Goal: Task Accomplishment & Management: Manage account settings

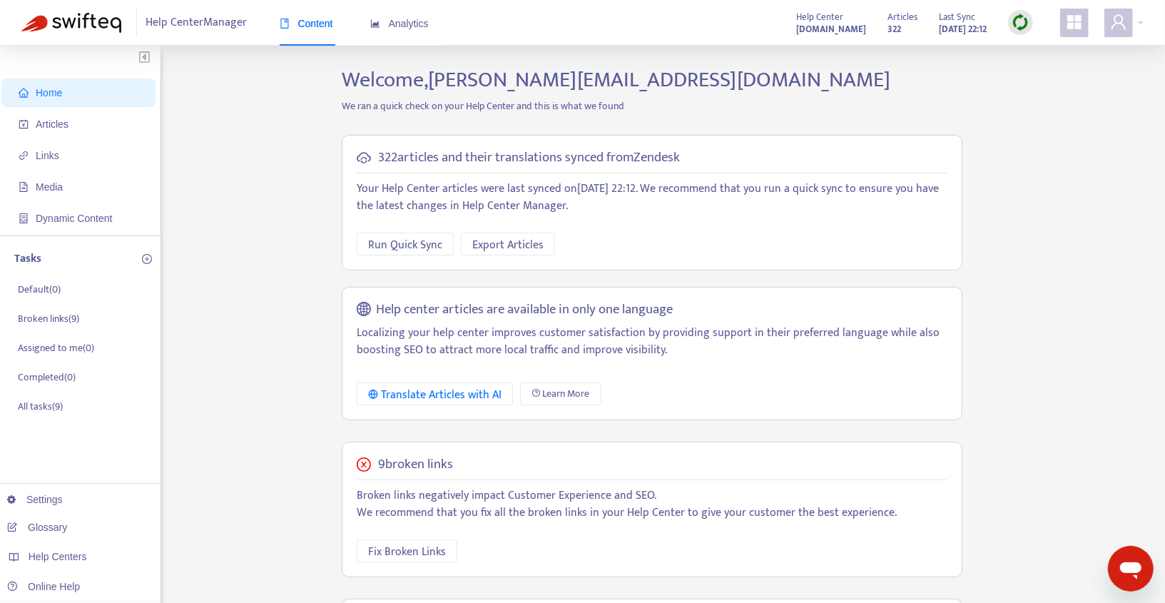
click at [184, 31] on span "Help Center Manager" at bounding box center [196, 22] width 101 height 27
click at [198, 22] on span "Help Center Manager" at bounding box center [196, 22] width 101 height 27
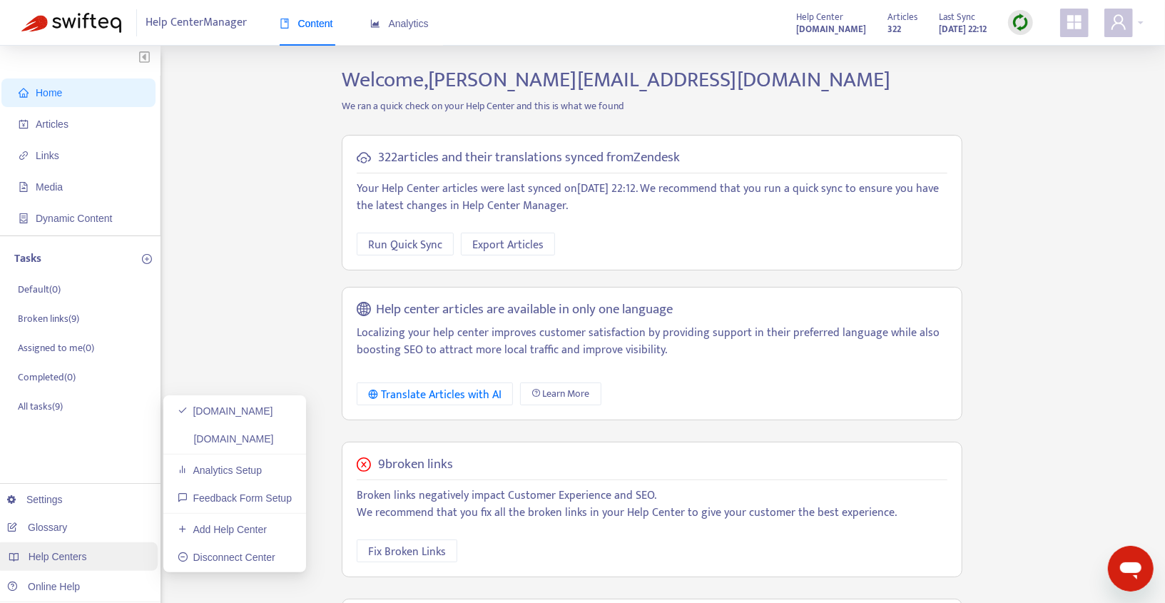
click at [66, 566] on div "Help Centers" at bounding box center [77, 556] width 162 height 29
click at [198, 524] on link "Add Help Center" at bounding box center [222, 528] width 89 height 11
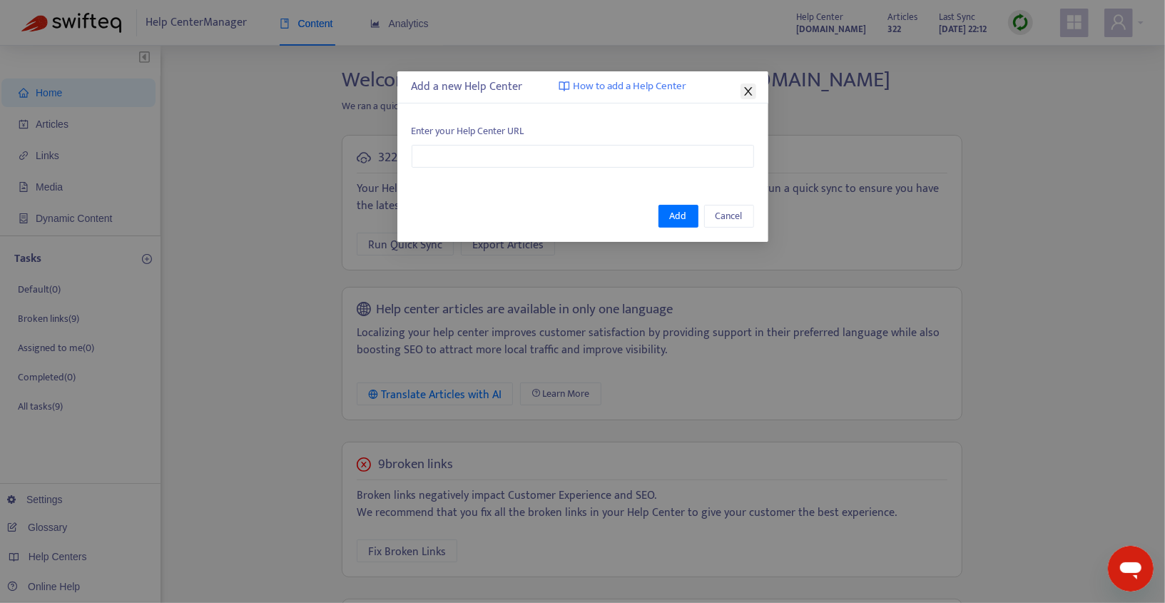
click at [742, 90] on icon "close" at bounding box center [747, 91] width 11 height 11
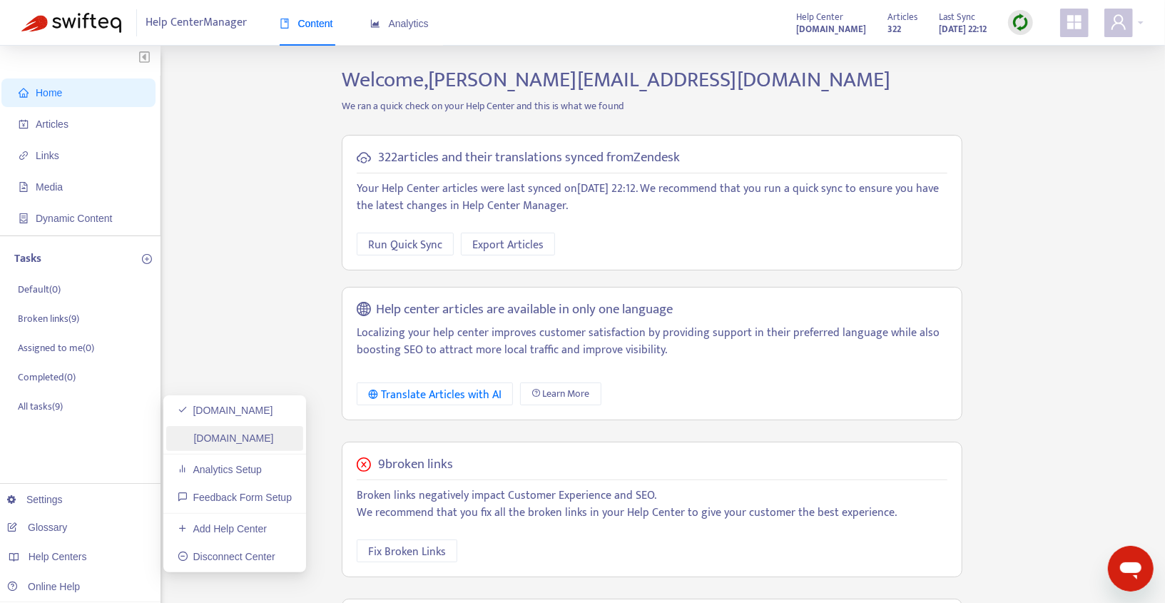
click at [260, 444] on link "[DOMAIN_NAME]" at bounding box center [226, 437] width 96 height 11
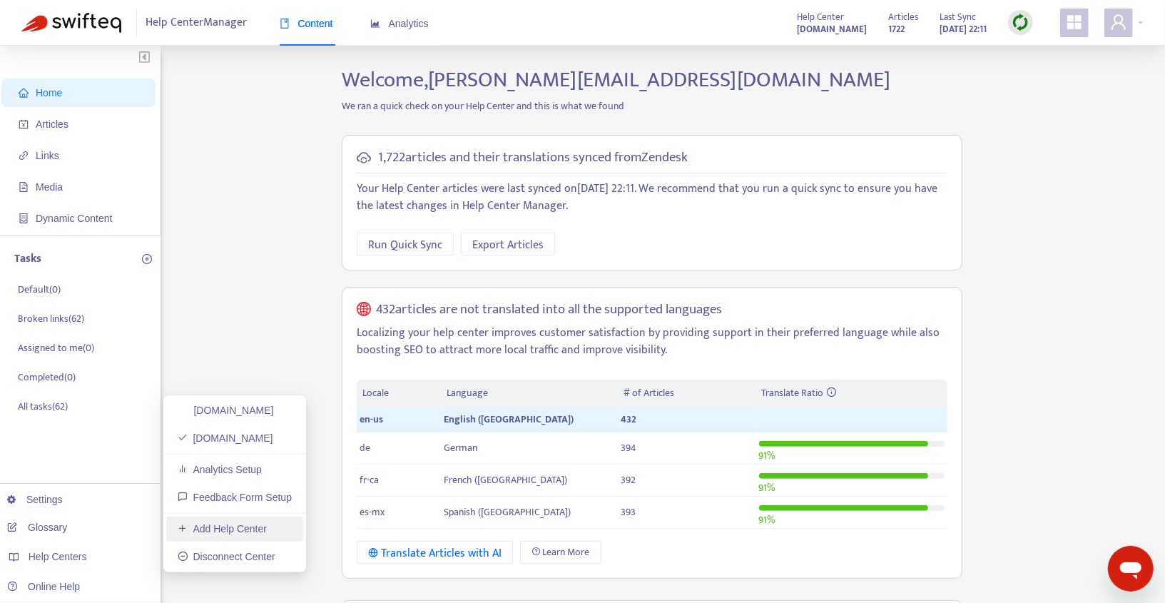
click at [180, 524] on link "Add Help Center" at bounding box center [222, 528] width 89 height 11
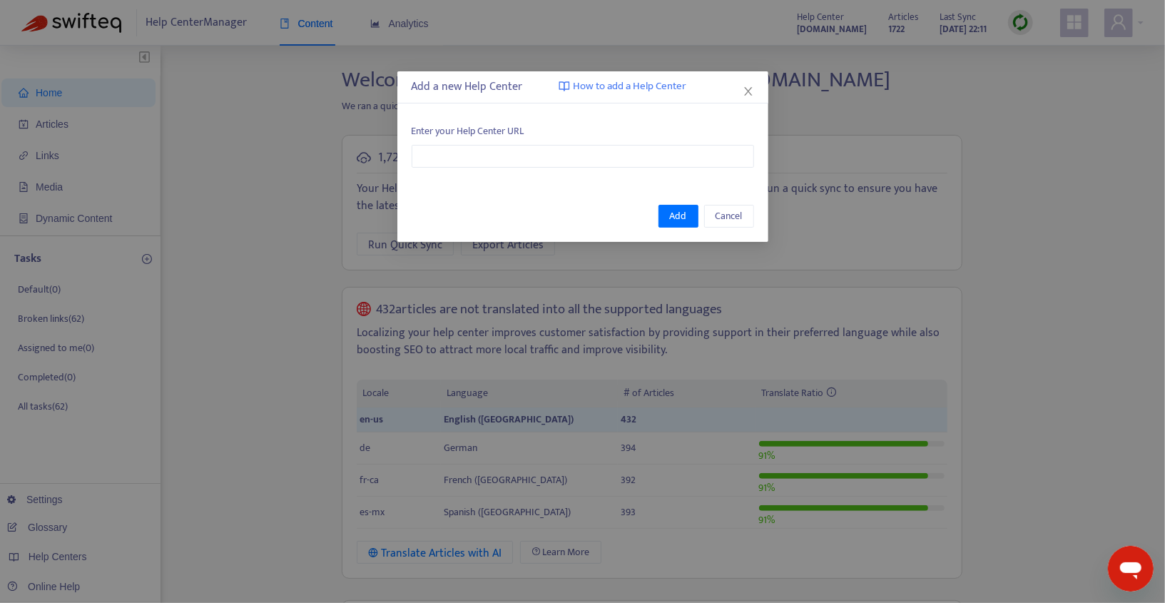
click at [262, 313] on div "Add a new Help Center How to add a Help Center Enter your Help Center URL Add C…" at bounding box center [582, 301] width 1165 height 603
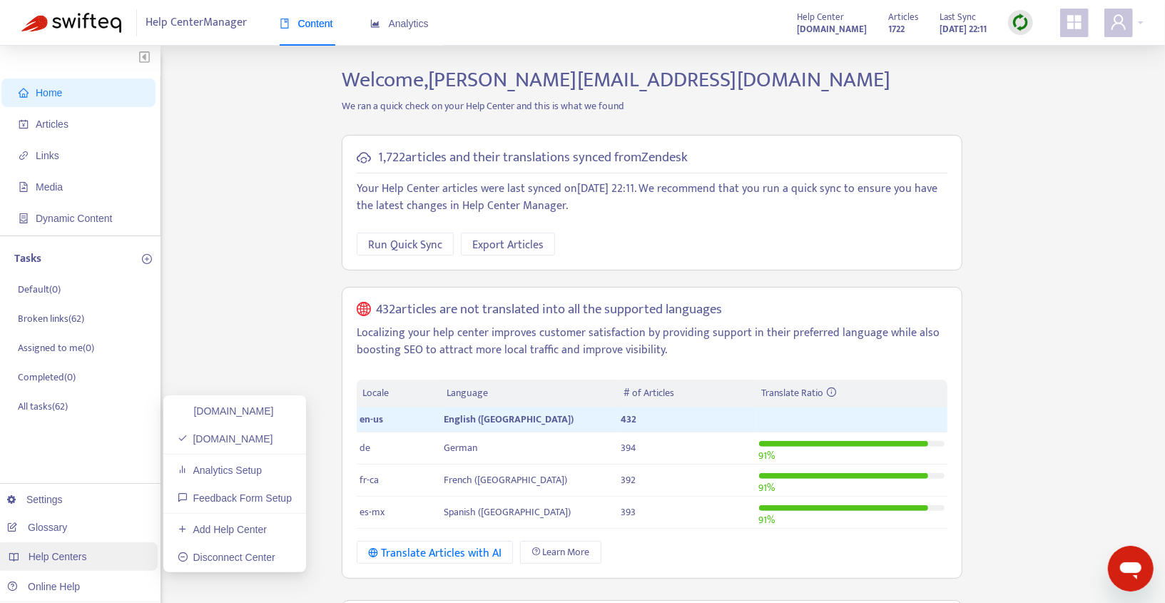
click at [86, 561] on span "Help Centers" at bounding box center [58, 556] width 58 height 11
click at [192, 531] on link "Add Help Center" at bounding box center [222, 528] width 89 height 11
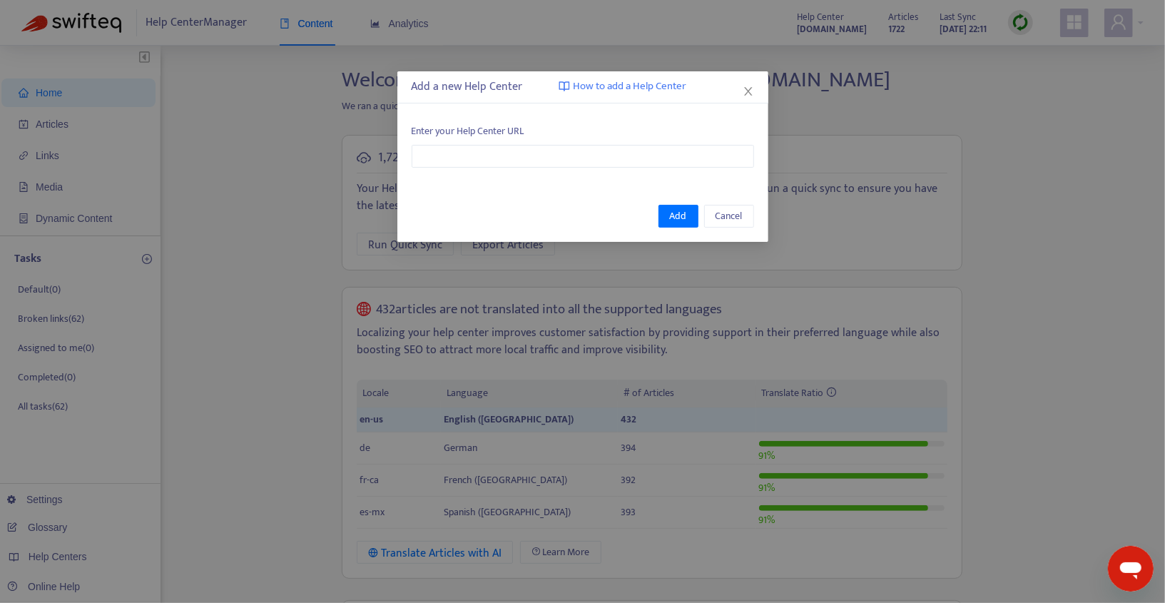
click at [754, 98] on div "Add a new Help Center How to add a Help Center" at bounding box center [582, 87] width 371 height 32
click at [743, 206] on button "Cancel" at bounding box center [729, 216] width 50 height 23
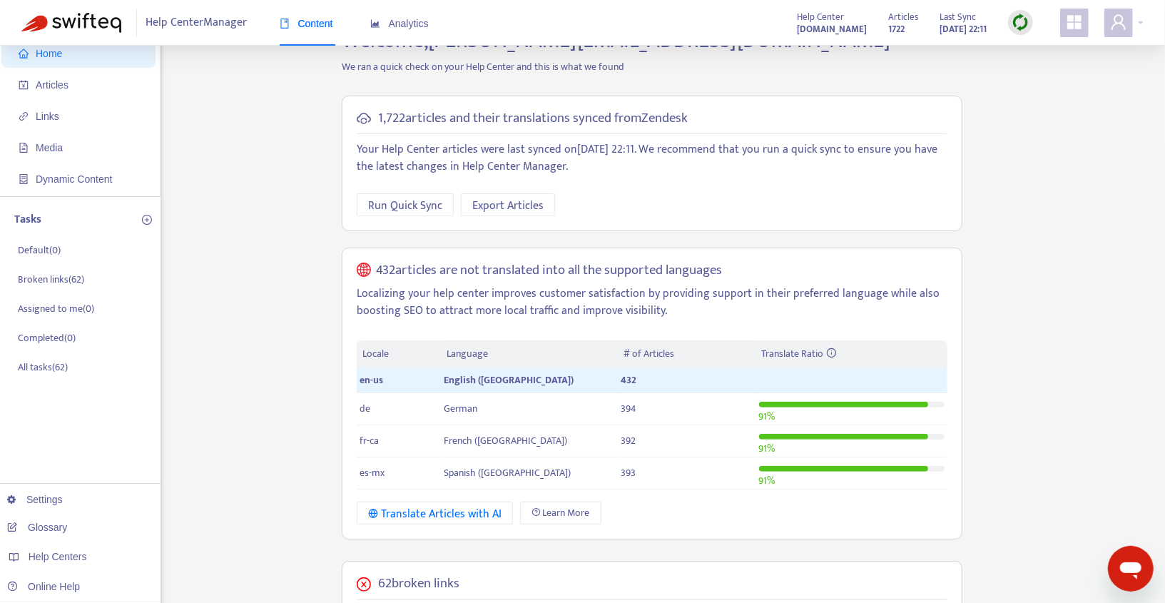
scroll to position [40, 0]
click at [193, 531] on link "Add Help Center" at bounding box center [222, 528] width 89 height 11
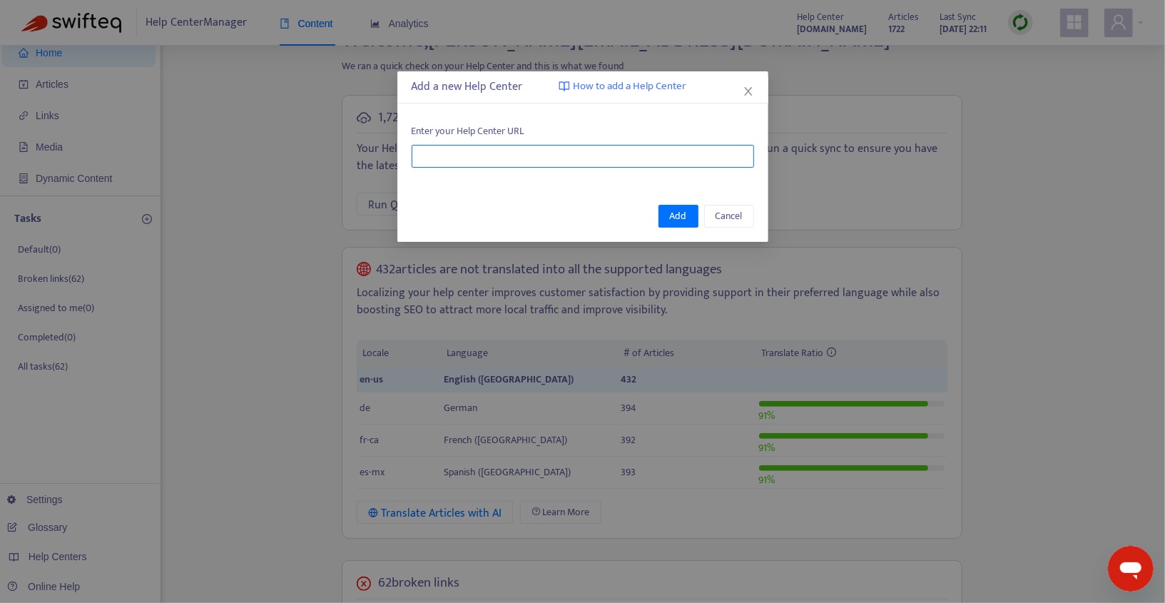
click at [499, 156] on input "text" at bounding box center [583, 156] width 342 height 23
paste input "**********"
click at [687, 212] on span "Add" at bounding box center [678, 216] width 17 height 16
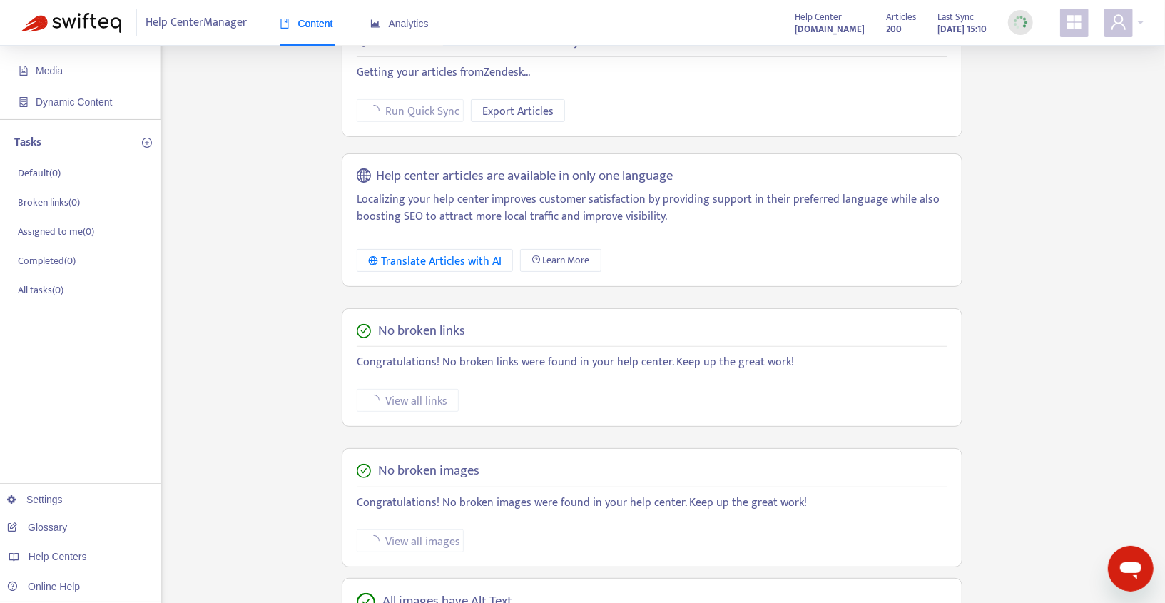
scroll to position [141, 0]
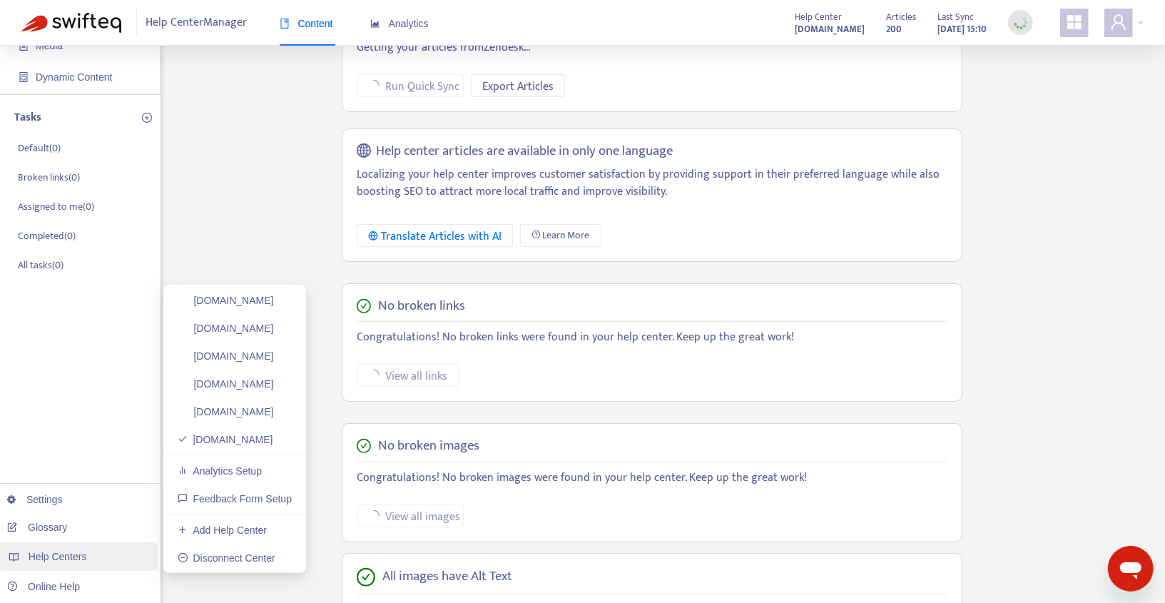
click at [92, 556] on div "Help Centers" at bounding box center [77, 556] width 162 height 29
click at [186, 526] on link "Add Help Center" at bounding box center [222, 528] width 89 height 11
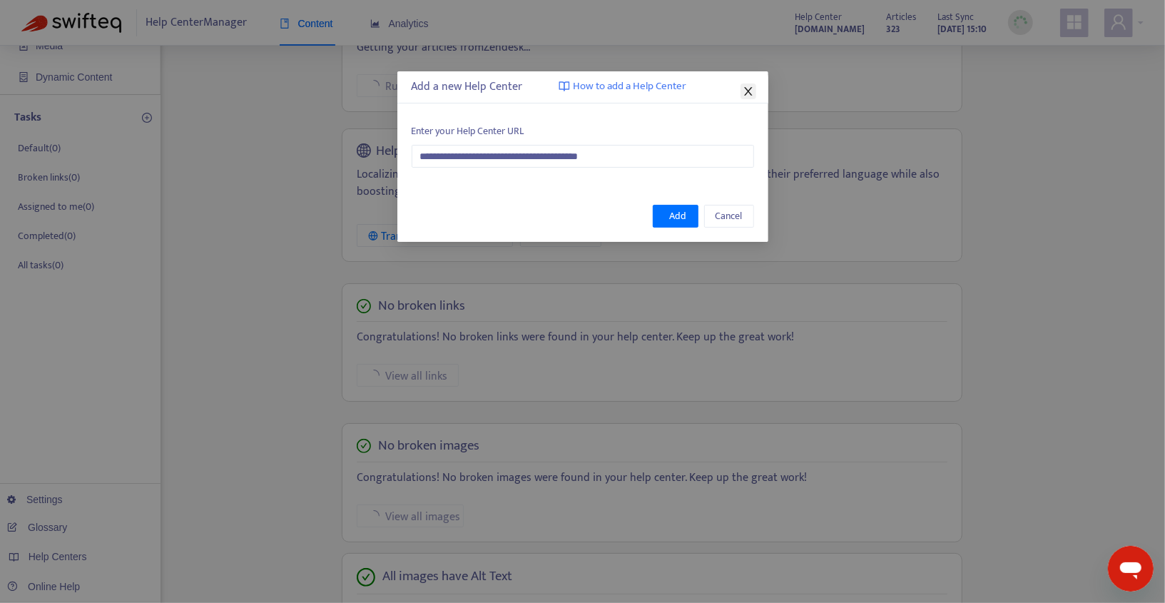
click at [747, 86] on icon "close" at bounding box center [747, 91] width 11 height 11
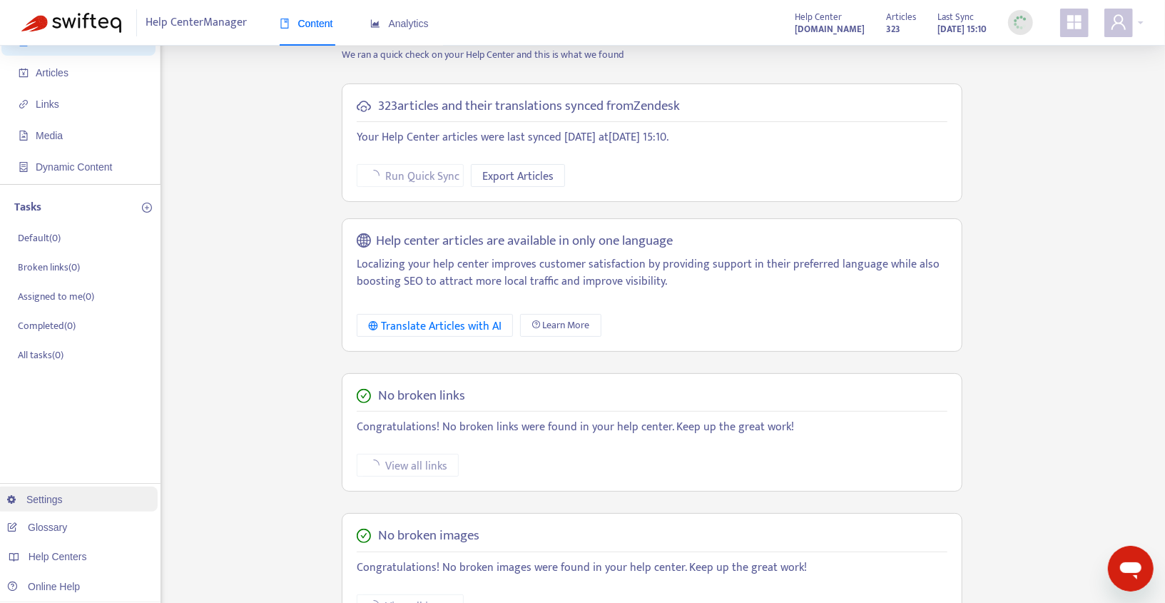
scroll to position [98, 0]
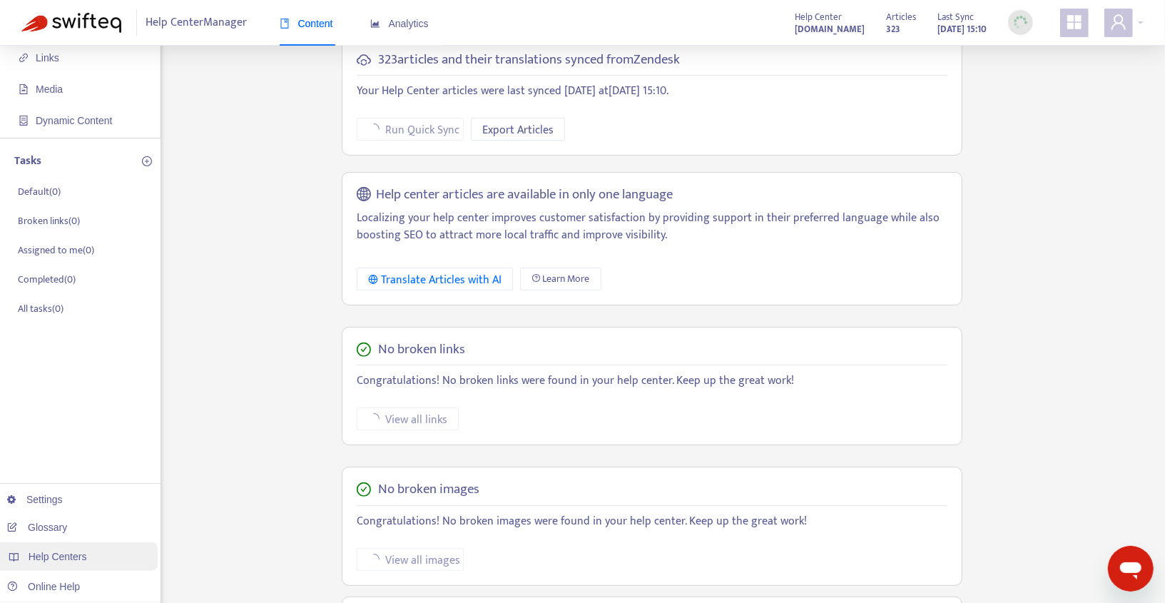
click at [76, 548] on div "Help Centers" at bounding box center [77, 556] width 162 height 29
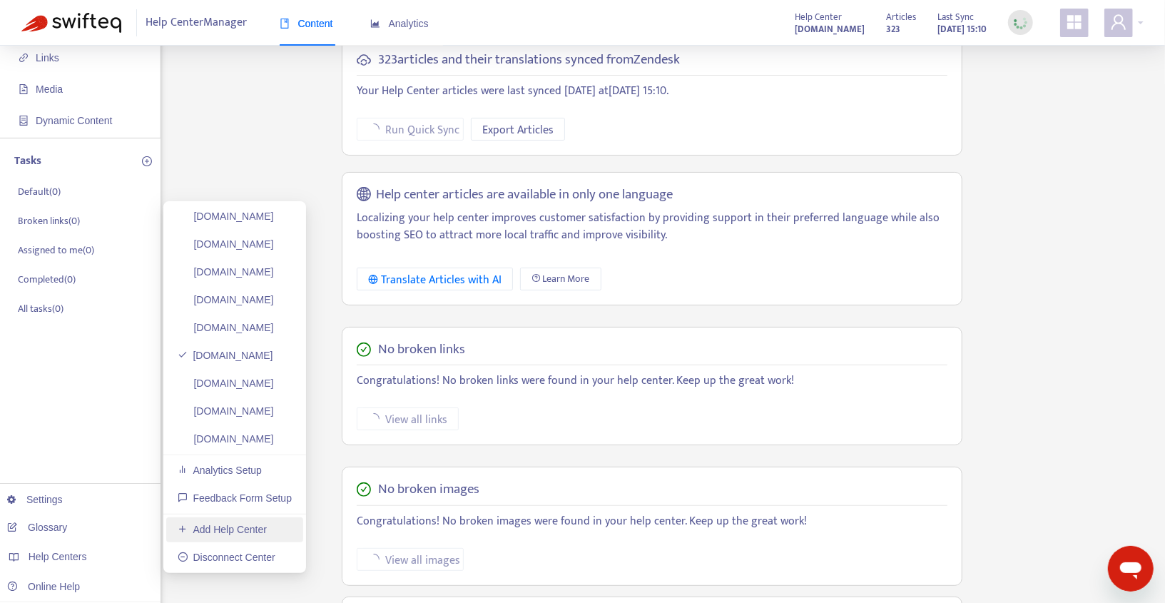
click at [192, 529] on link "Add Help Center" at bounding box center [222, 528] width 89 height 11
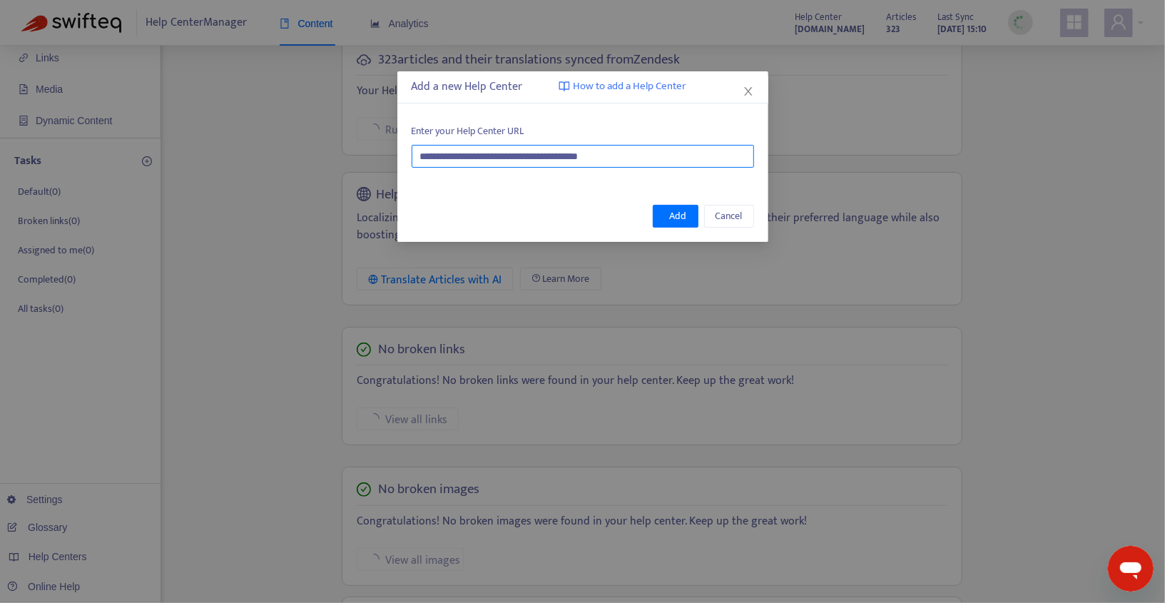
click at [636, 155] on input "**********" at bounding box center [583, 156] width 342 height 23
paste input "****"
click at [670, 213] on span "Add" at bounding box center [678, 216] width 17 height 16
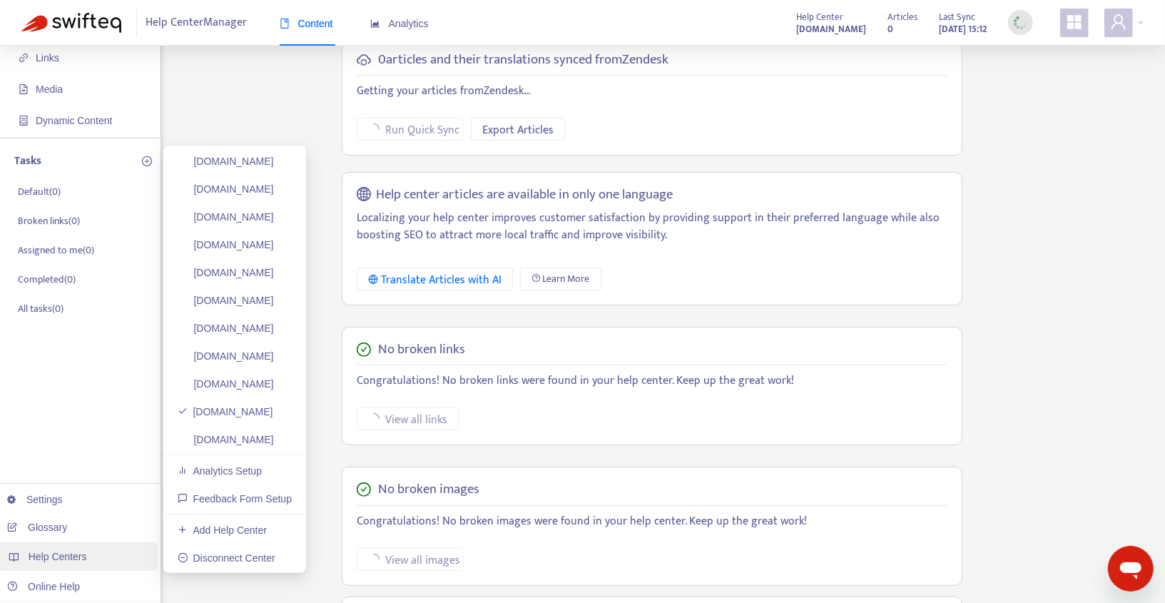
click at [73, 563] on div "Help Centers" at bounding box center [77, 556] width 162 height 29
click at [239, 523] on link "Add Help Center" at bounding box center [222, 528] width 89 height 11
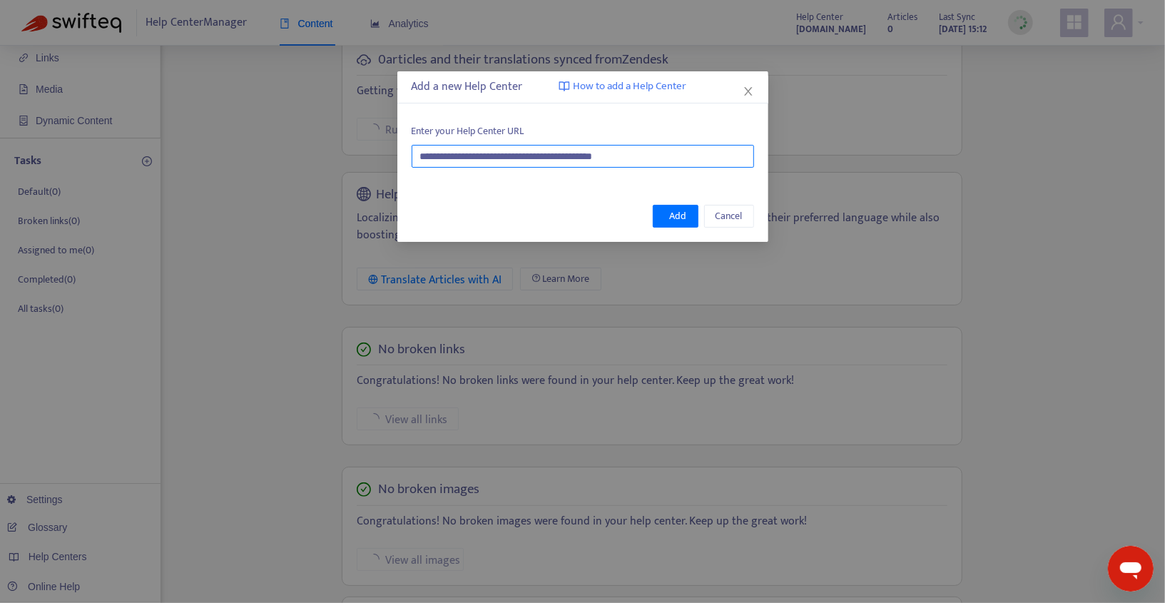
click at [670, 150] on input "**********" at bounding box center [583, 156] width 342 height 23
paste input "text"
type input "**********"
click at [673, 211] on span "Add" at bounding box center [678, 216] width 17 height 16
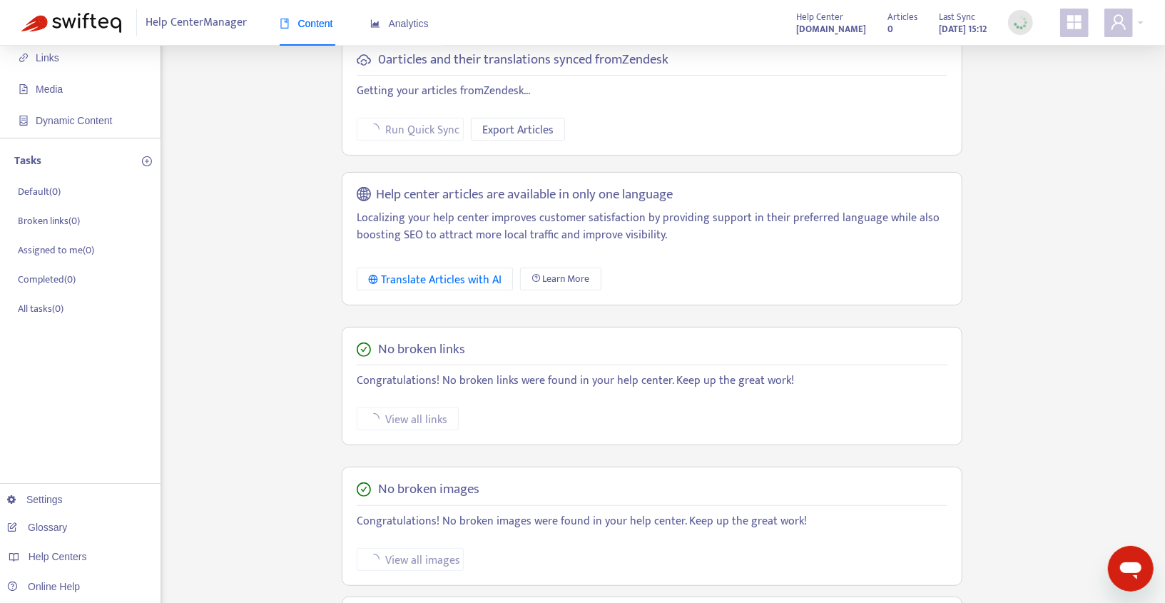
scroll to position [0, 0]
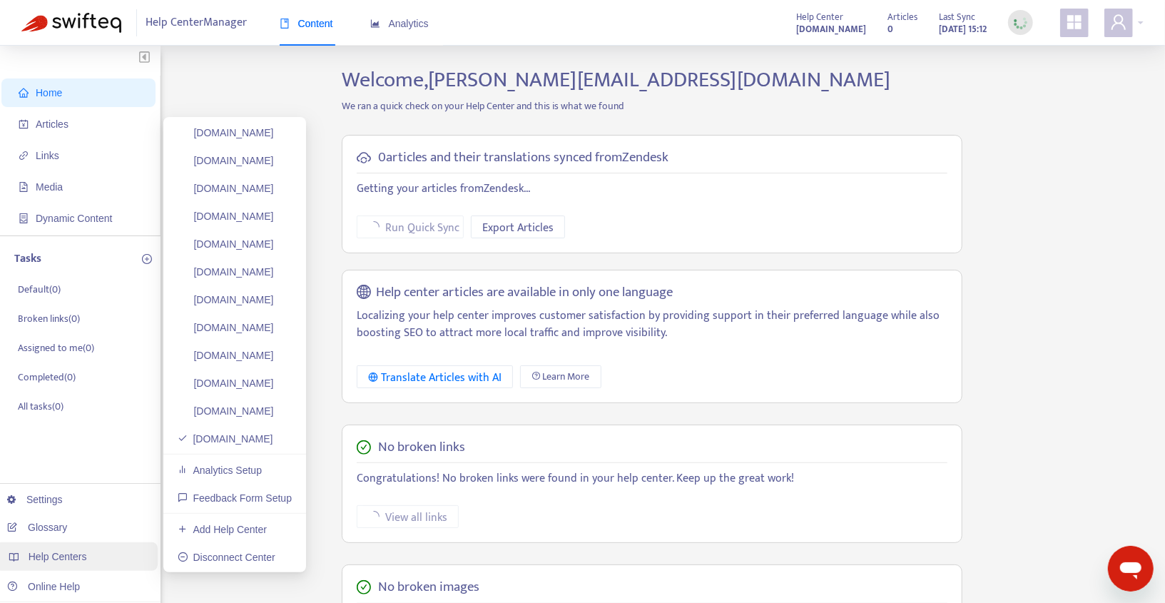
click at [67, 555] on span "Help Centers" at bounding box center [58, 556] width 58 height 11
click at [73, 555] on span "Help Centers" at bounding box center [58, 556] width 58 height 11
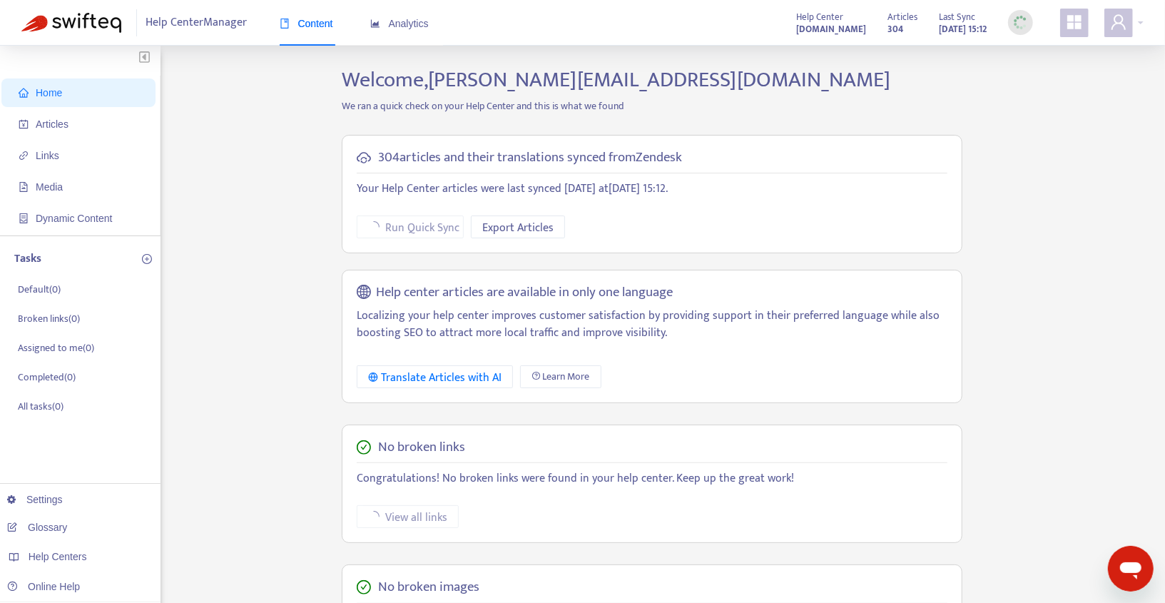
click at [886, 99] on p "We ran a quick check on your Help Center and this is what we found" at bounding box center [652, 105] width 642 height 15
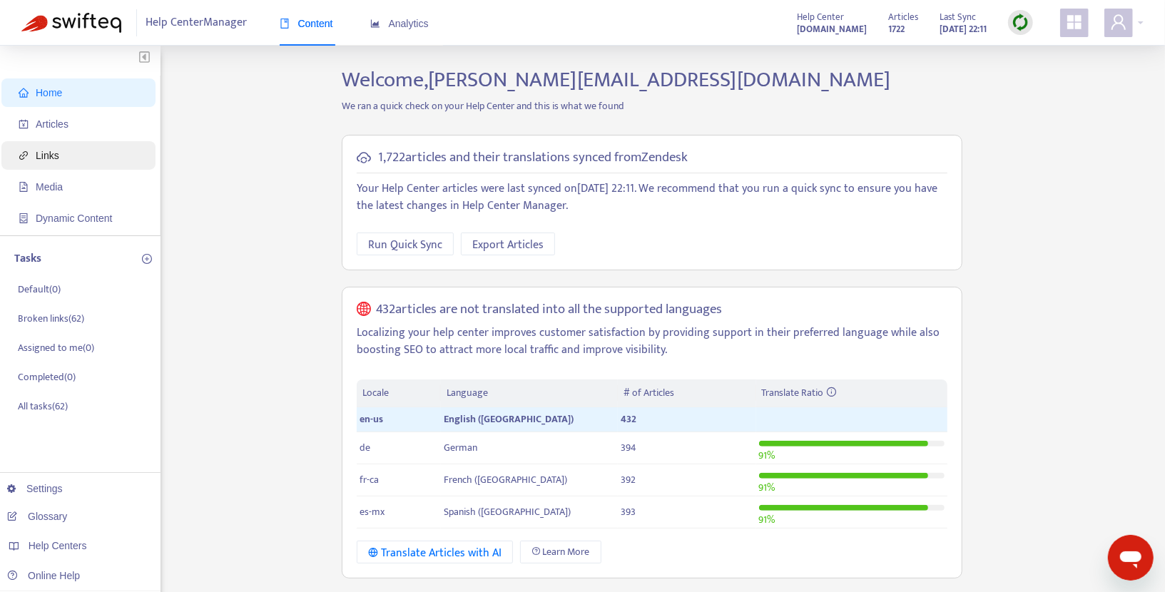
click at [31, 153] on span "Links" at bounding box center [82, 155] width 126 height 29
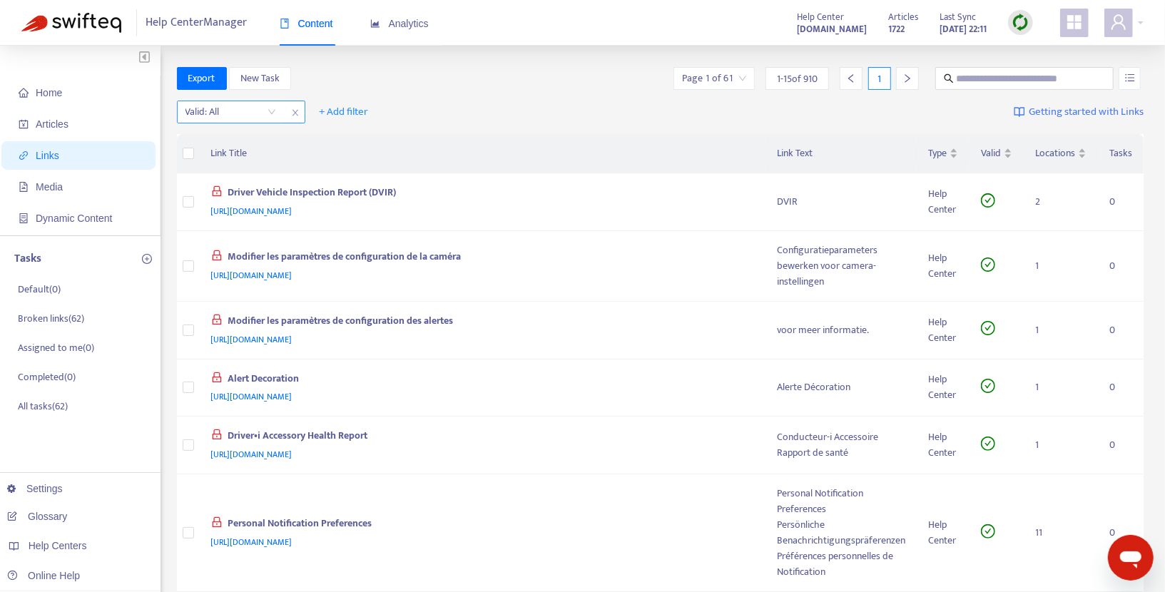
click at [265, 110] on input "search" at bounding box center [230, 111] width 91 height 21
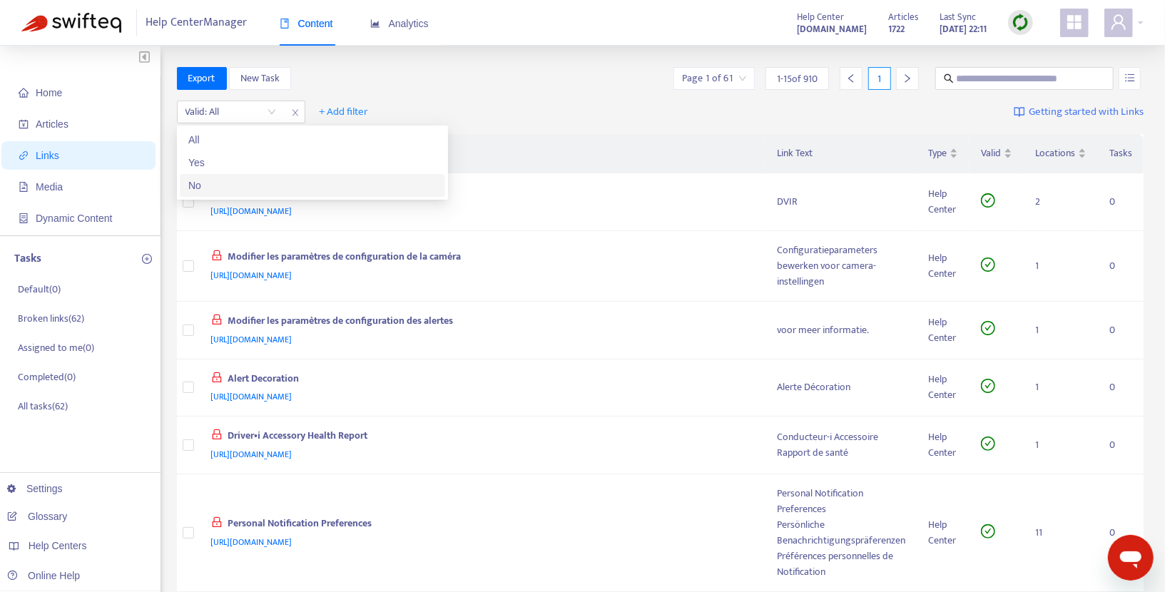
click at [211, 178] on div "No" at bounding box center [312, 186] width 248 height 16
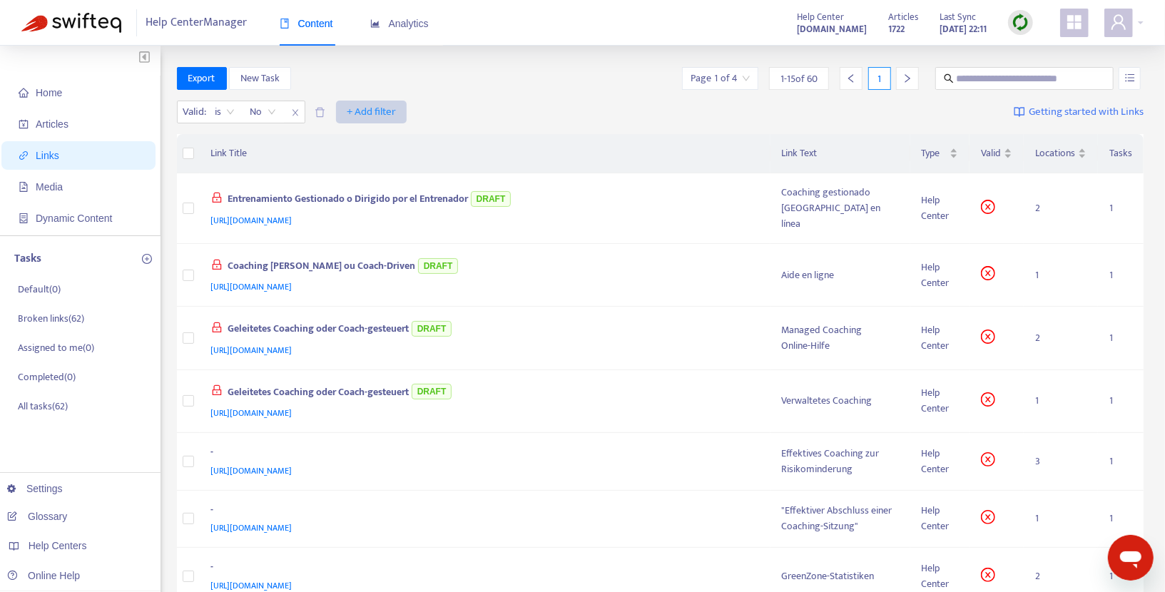
click at [385, 113] on span "+ Add filter" at bounding box center [371, 111] width 49 height 17
click at [374, 139] on span "Language" at bounding box center [371, 141] width 48 height 16
click at [394, 113] on div at bounding box center [355, 111] width 86 height 17
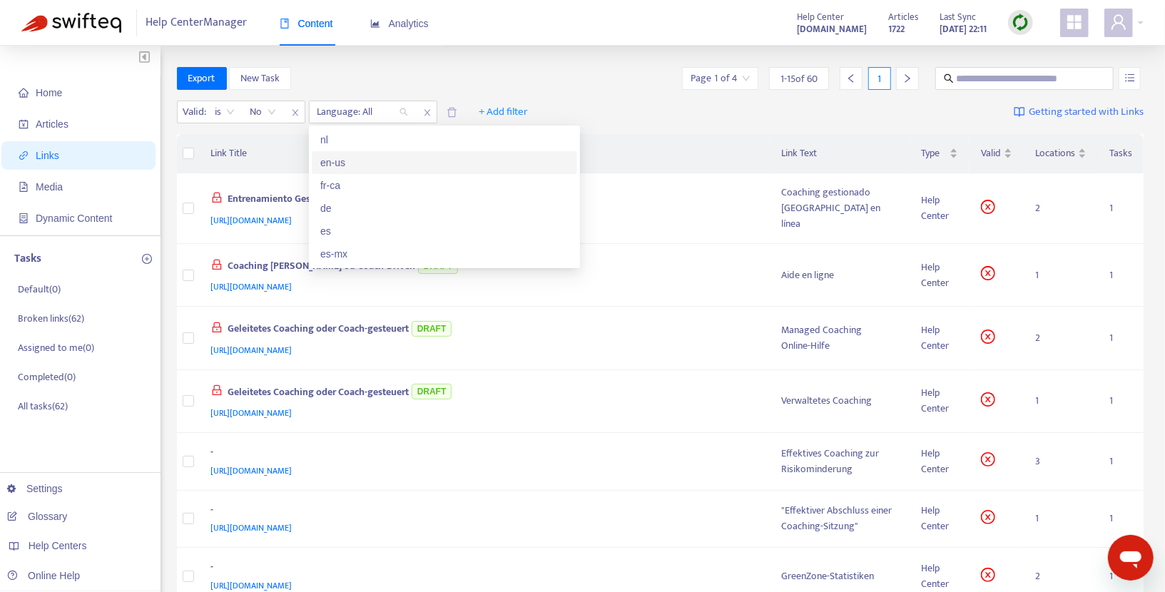
click at [354, 163] on div "en-us" at bounding box center [444, 163] width 248 height 16
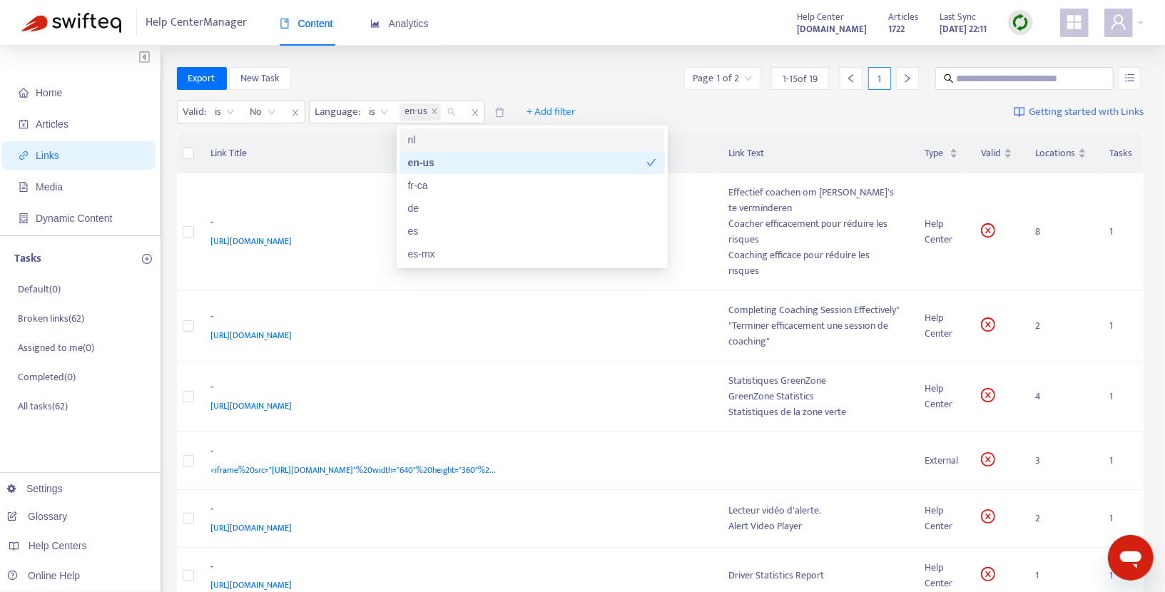
click at [593, 85] on div "Export New Task Page 1 of 2 1 - 15 of 19 1" at bounding box center [660, 78] width 967 height 23
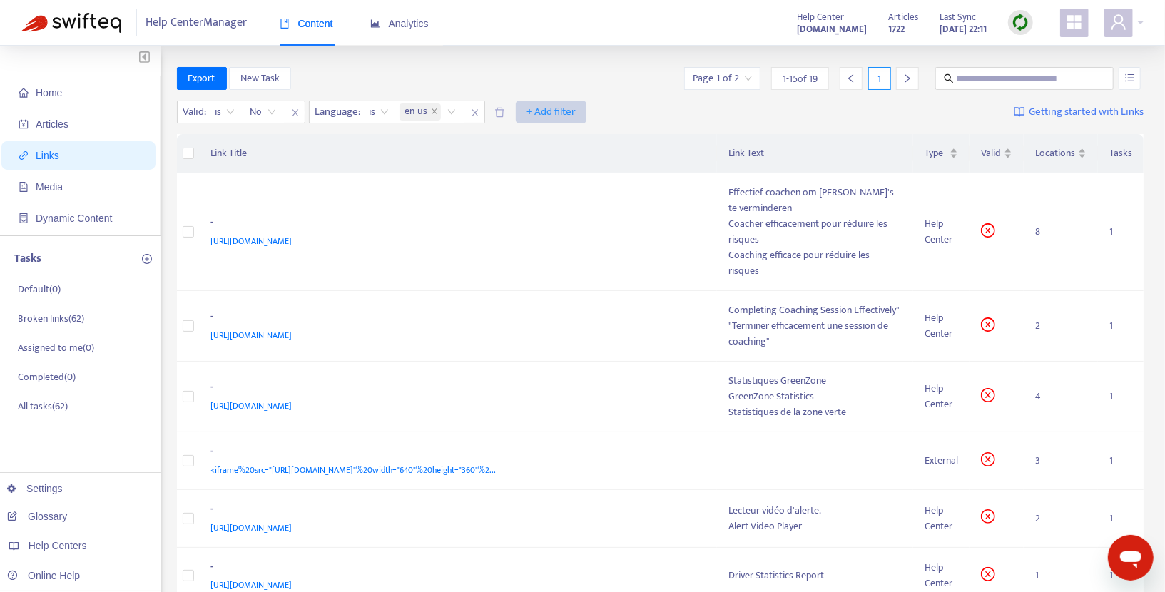
click at [545, 111] on span "+ Add filter" at bounding box center [550, 111] width 49 height 17
click at [599, 76] on div "Export New Task Page 1 of 2 1 - 15 of 19 1" at bounding box center [660, 78] width 967 height 23
click at [631, 233] on div "https://help.netradyne.com/hc/en-us/sections/20292026706585-Coaching-Effectivel…" at bounding box center [455, 241] width 489 height 16
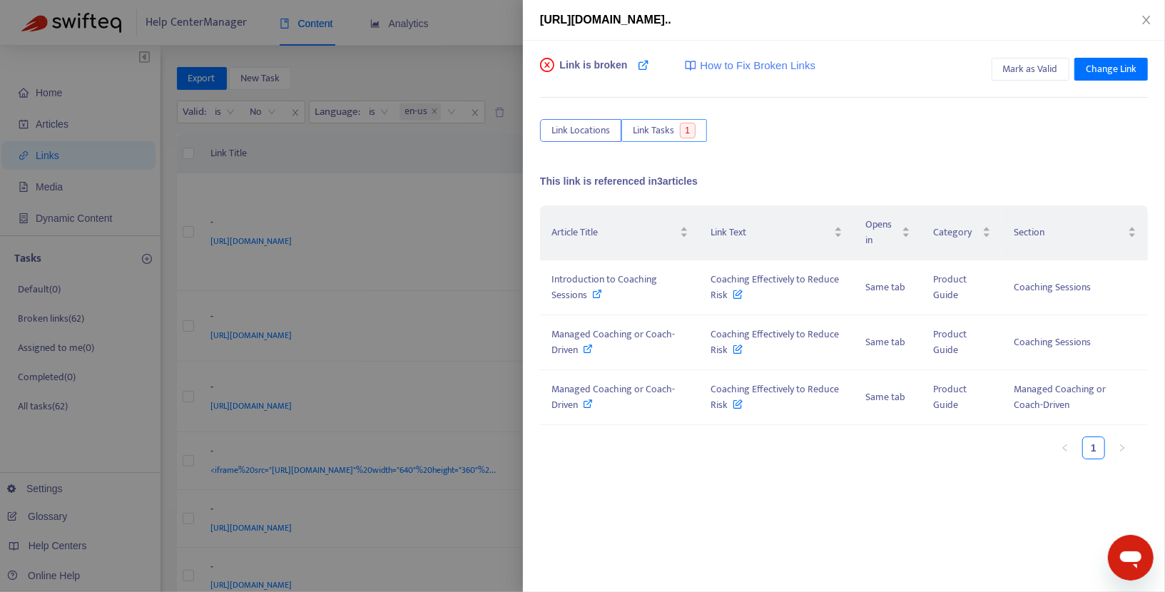
click at [658, 131] on span "Link Tasks" at bounding box center [653, 131] width 41 height 16
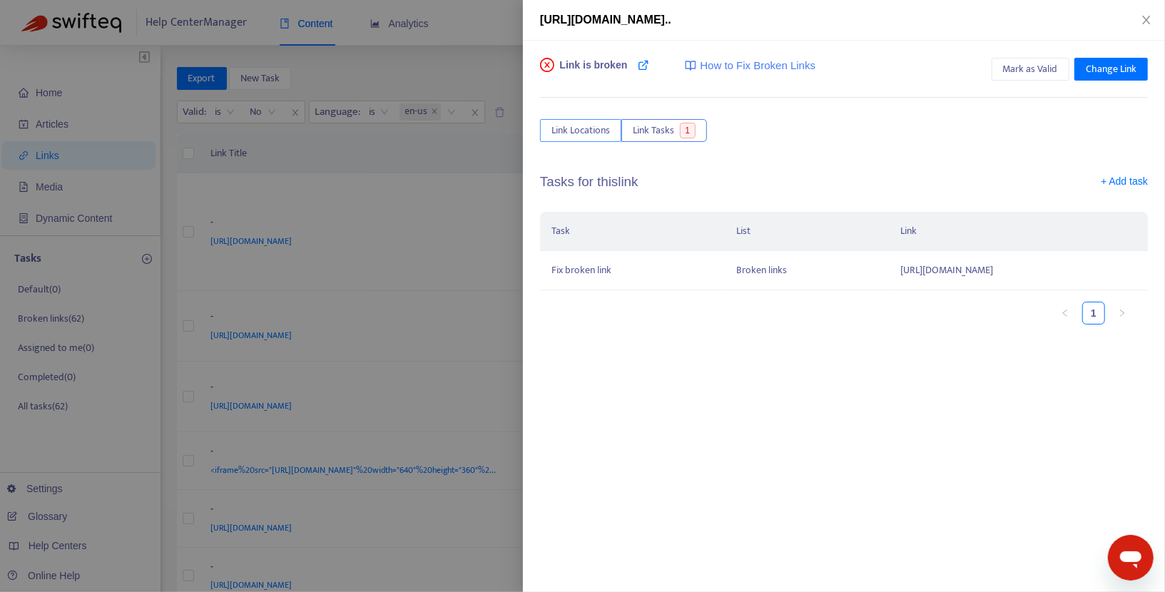
click at [573, 131] on span "Link Locations" at bounding box center [580, 131] width 58 height 16
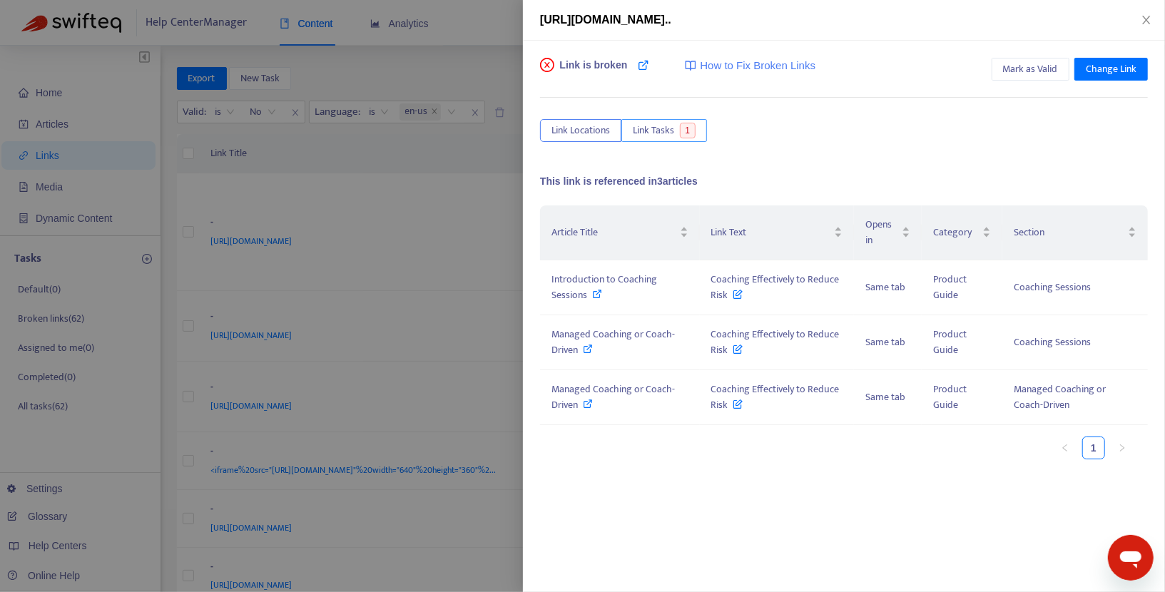
click at [635, 132] on span "Link Tasks" at bounding box center [653, 131] width 41 height 16
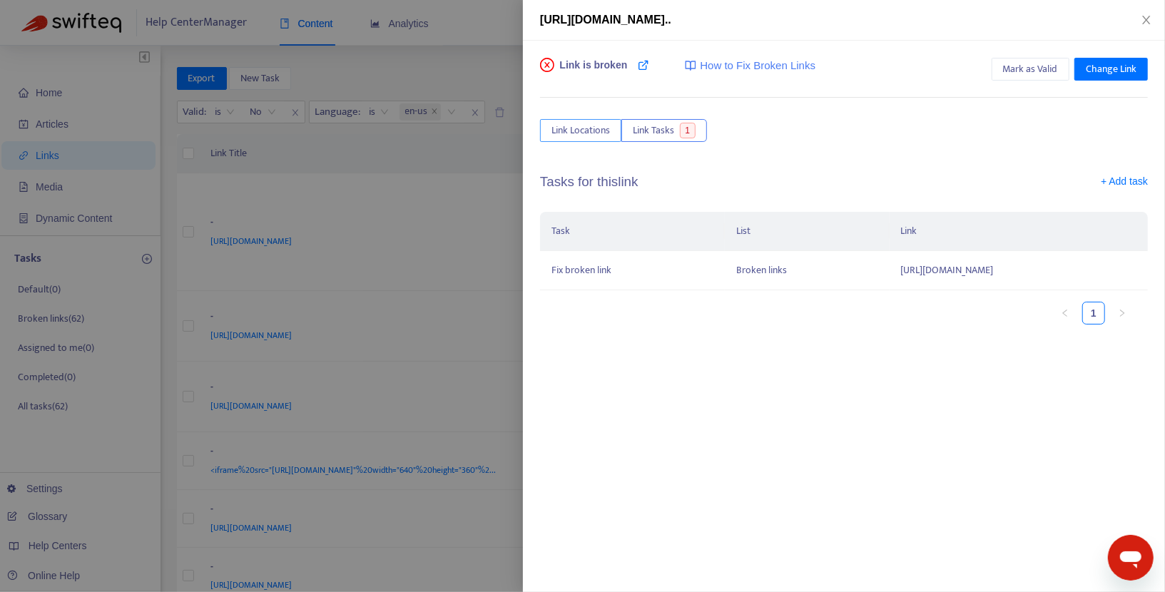
click at [582, 138] on button "Link Locations" at bounding box center [580, 130] width 81 height 23
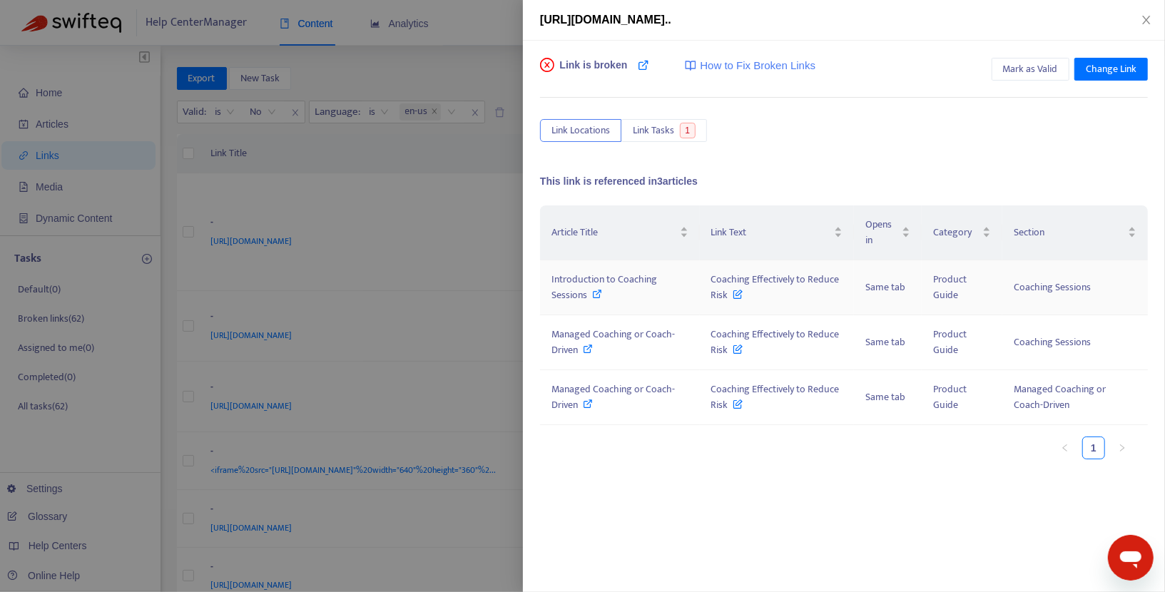
click at [717, 275] on span "Coaching Effectively to Reduce Risk" at bounding box center [775, 287] width 128 height 32
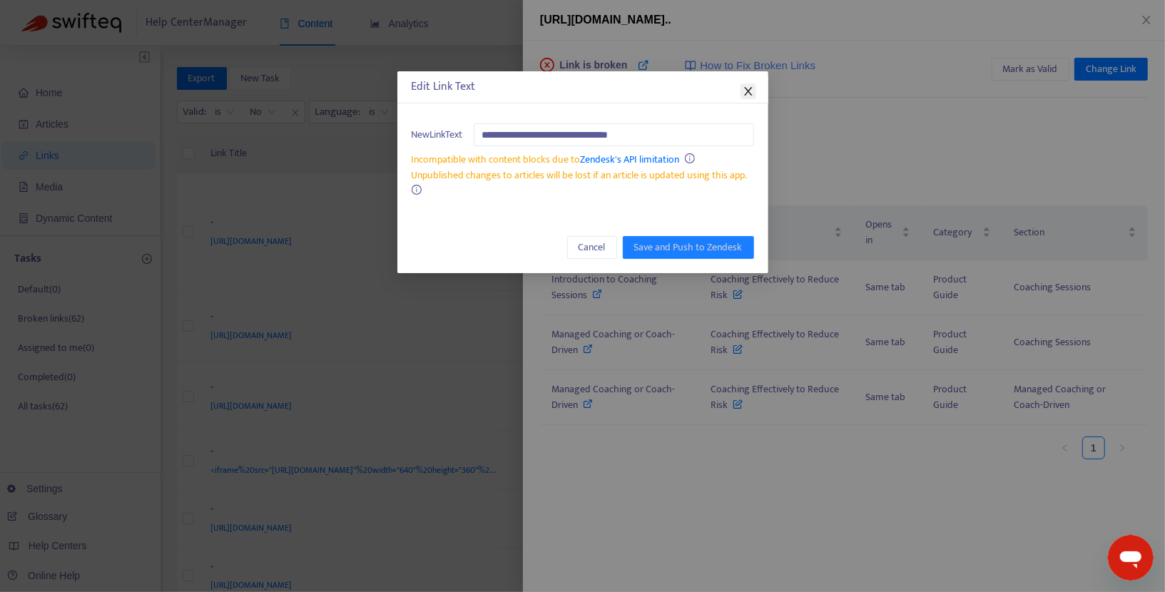
click at [747, 86] on icon "close" at bounding box center [747, 91] width 11 height 11
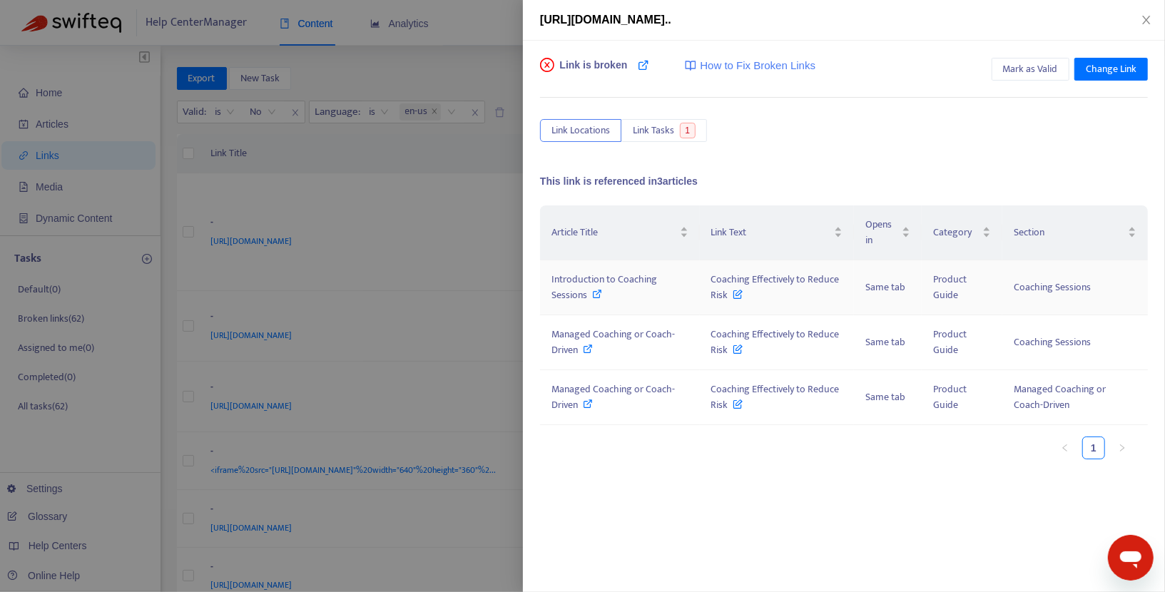
click at [603, 289] on div "Introduction to Coaching Sessions" at bounding box center [619, 287] width 137 height 31
click at [1158, 19] on div "https://help.netradyne.com/hc/en-us/sections/20292026706585-Coaching-Effectivel…" at bounding box center [844, 20] width 642 height 41
click at [1147, 19] on icon "close" at bounding box center [1146, 20] width 8 height 9
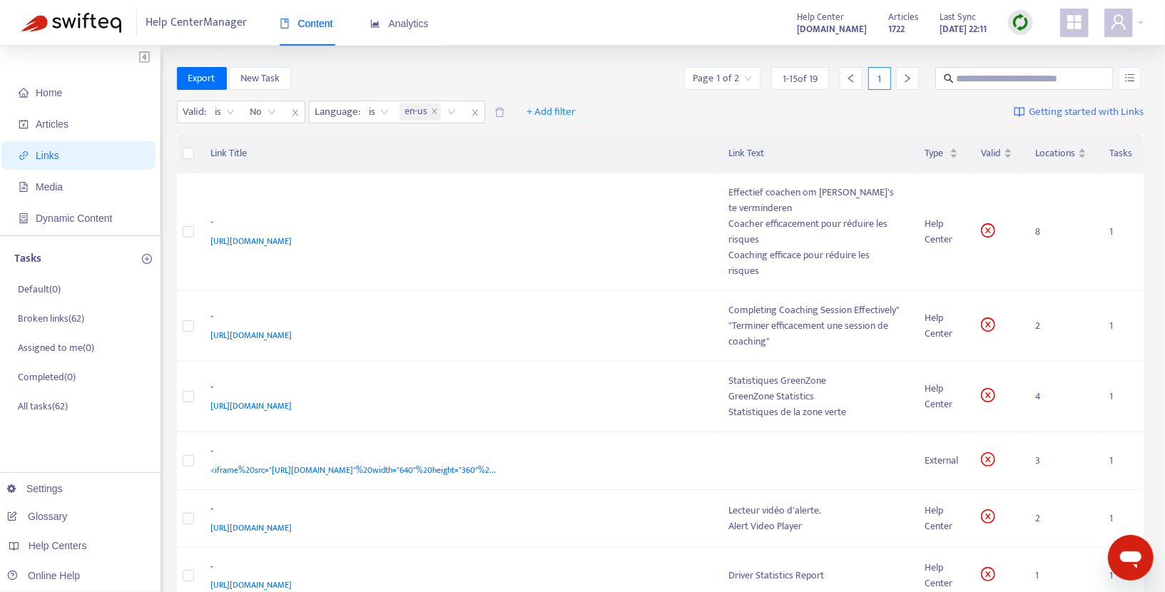
click at [1016, 26] on img at bounding box center [1020, 23] width 18 height 18
click at [797, 29] on strong "[DOMAIN_NAME]" at bounding box center [832, 29] width 70 height 16
click at [1023, 24] on img at bounding box center [1020, 23] width 18 height 18
click at [1042, 66] on link "Full Sync" at bounding box center [1044, 74] width 51 height 16
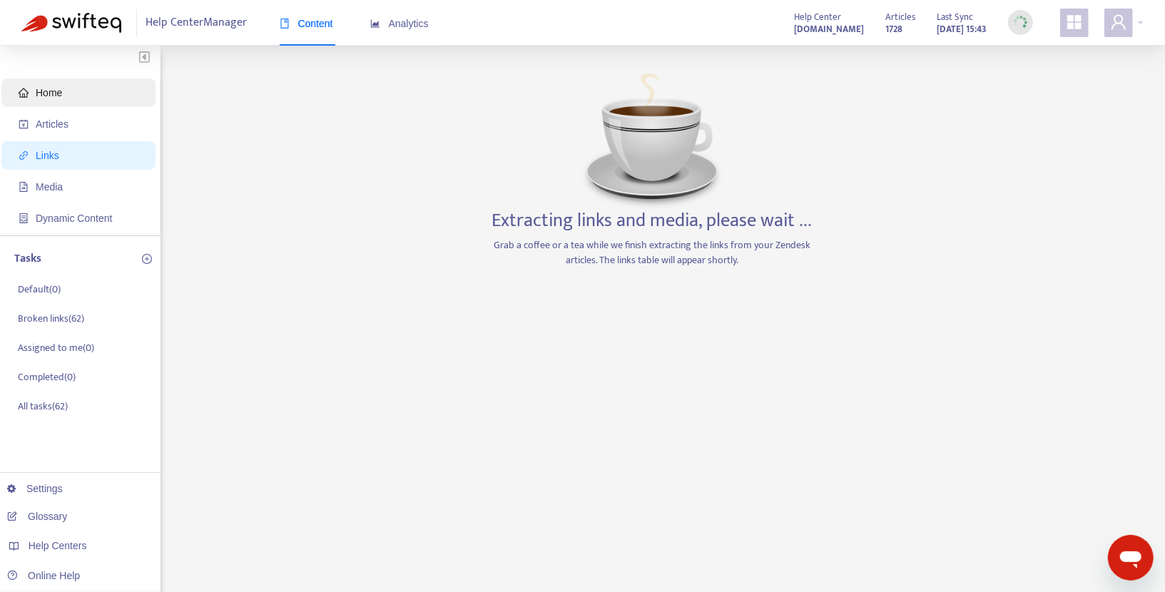
click at [70, 94] on span "Home" at bounding box center [82, 92] width 126 height 29
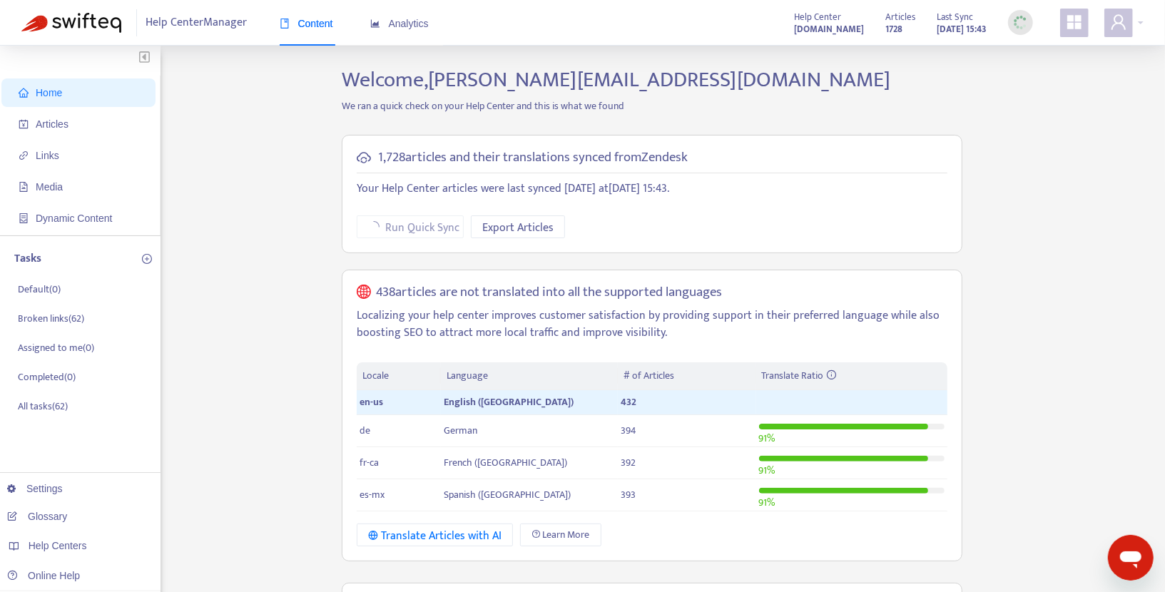
click at [257, 295] on div "Home Articles Links Media Dynamic Content Tasks Default ( 0 ) Broken links ( 62…" at bounding box center [582, 531] width 1122 height 928
click at [78, 350] on p "Assigned to me ( 10 )" at bounding box center [58, 347] width 80 height 15
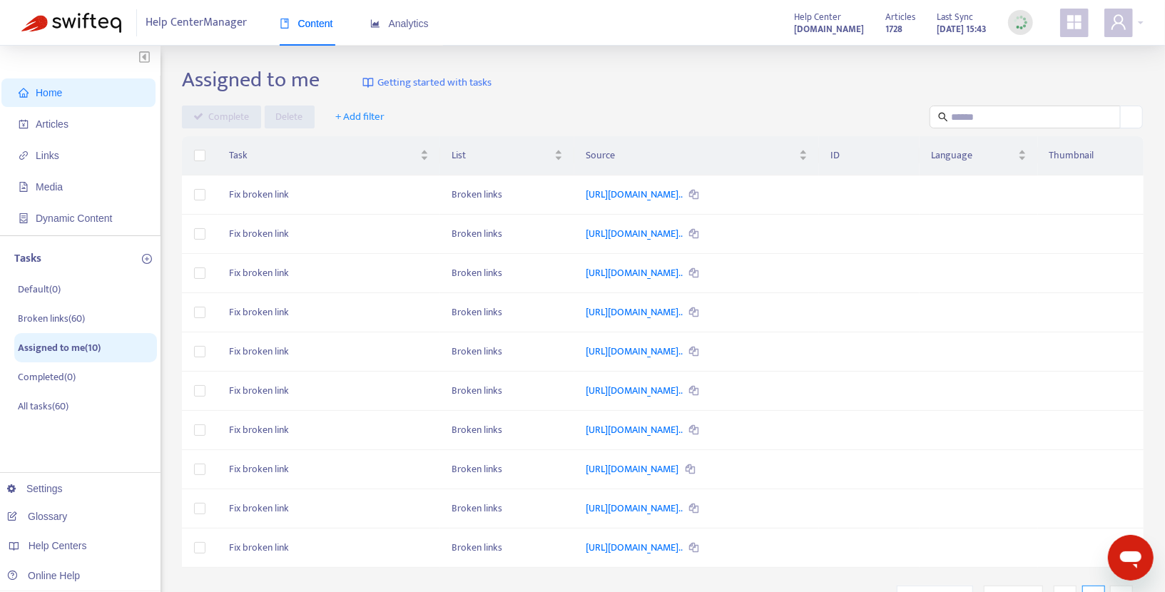
click at [64, 101] on span "Home" at bounding box center [82, 92] width 126 height 29
click at [69, 96] on span "Home" at bounding box center [82, 92] width 126 height 29
click at [64, 111] on span "Articles" at bounding box center [82, 124] width 126 height 29
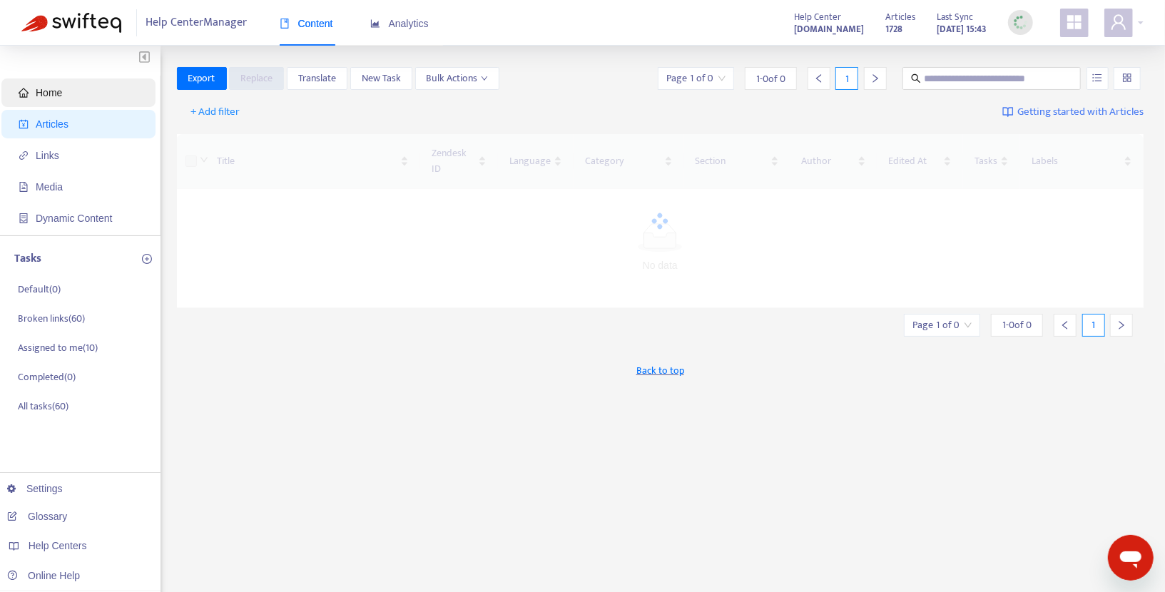
click at [61, 88] on span "Home" at bounding box center [49, 92] width 26 height 11
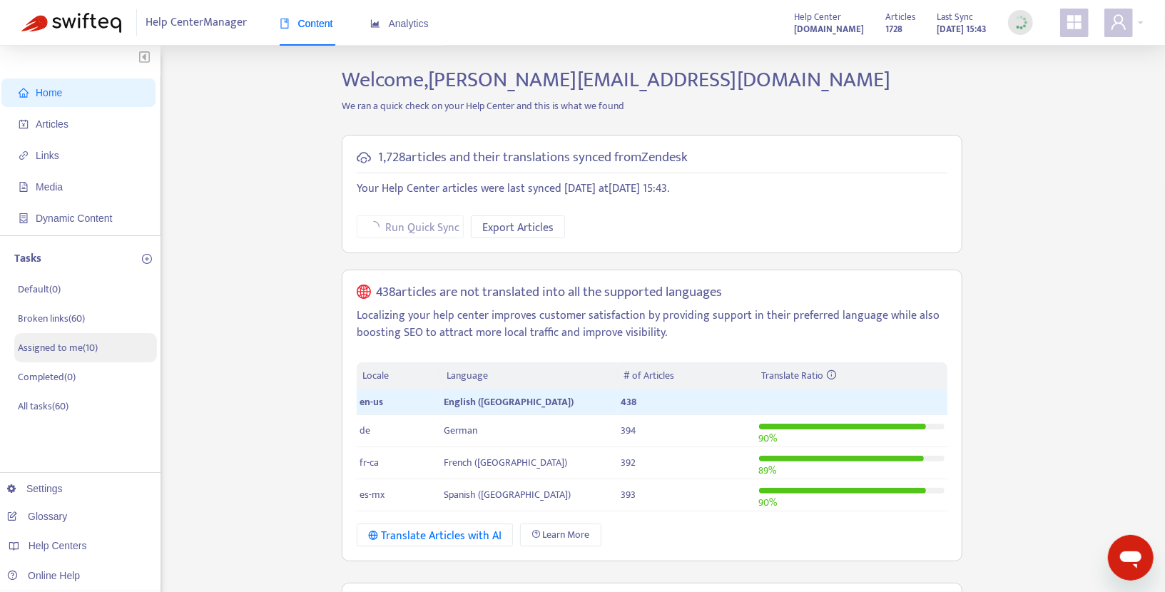
click at [80, 352] on p "Assigned to me ( 10 )" at bounding box center [58, 347] width 80 height 15
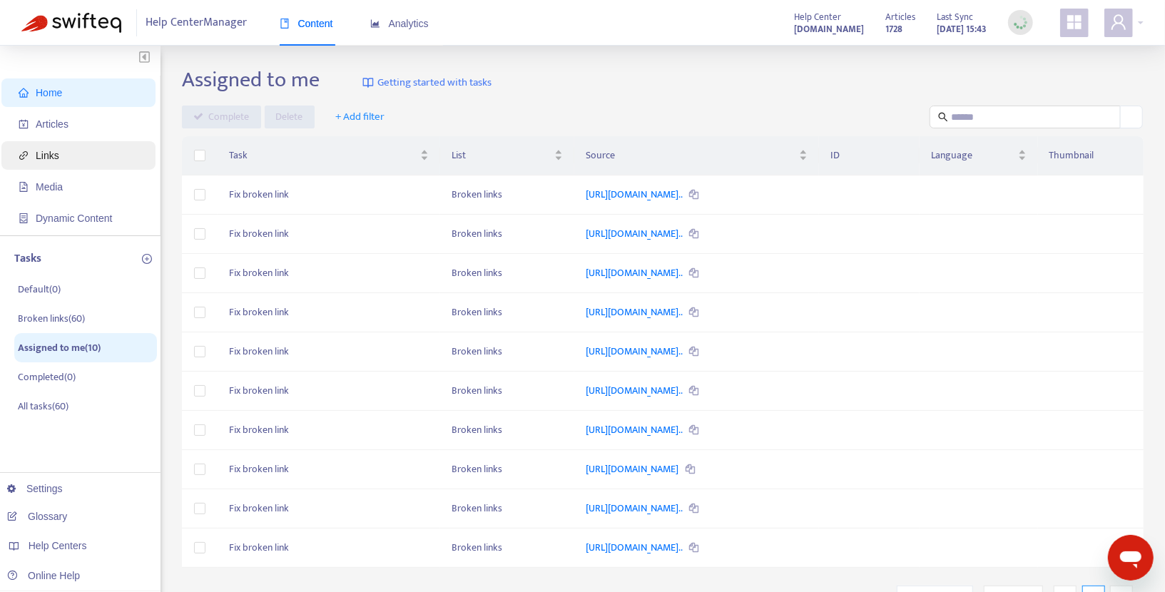
click at [57, 155] on span "Links" at bounding box center [48, 155] width 24 height 11
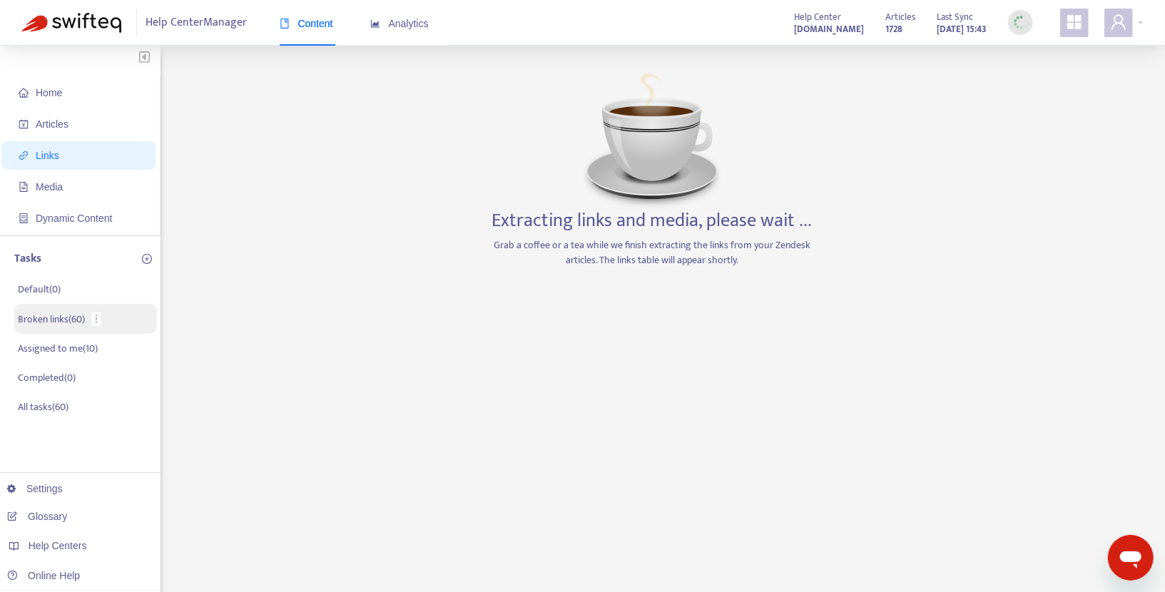
click at [59, 323] on p "Broken links ( 60 )" at bounding box center [51, 319] width 67 height 15
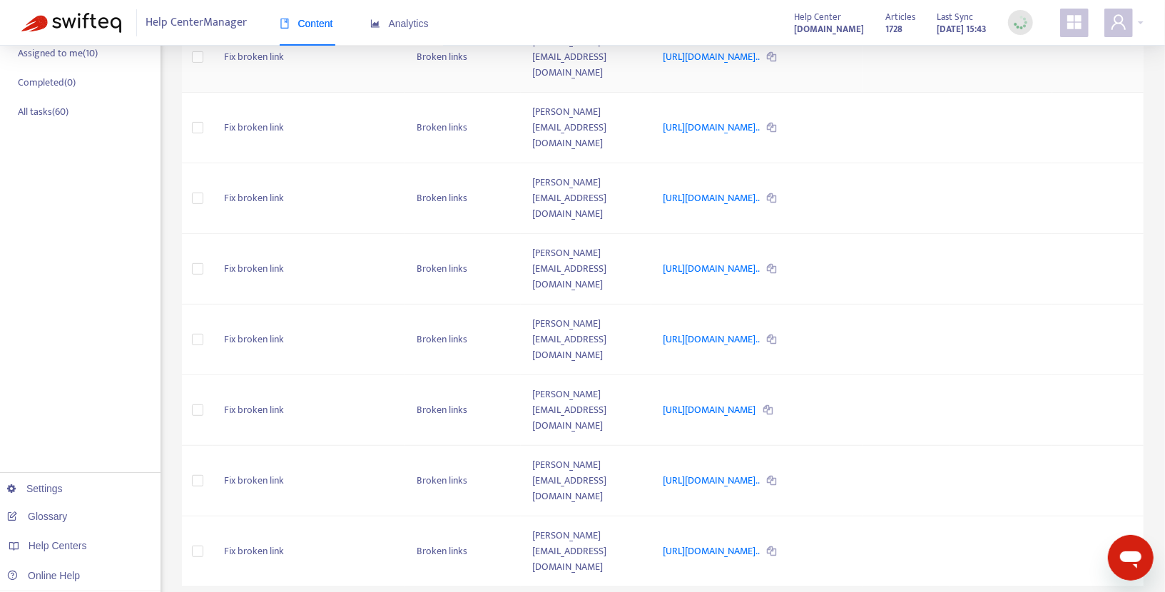
scroll to position [309, 0]
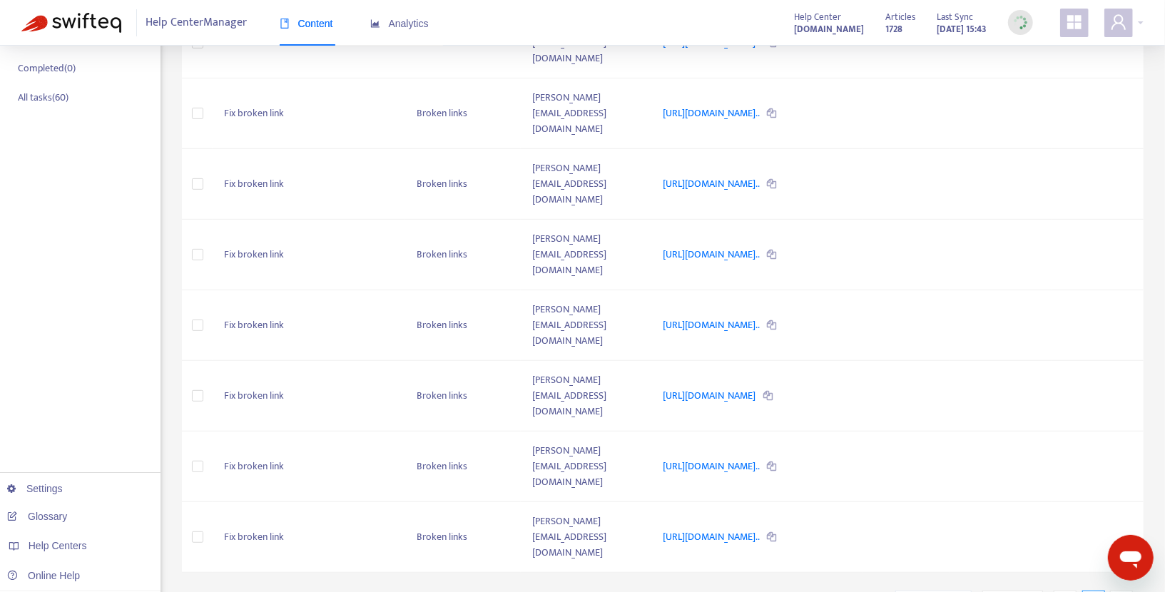
click at [678, 502] on div "Broken links Getting started with tasks + Add task Complete Assign Delete + Add…" at bounding box center [662, 193] width 961 height 871
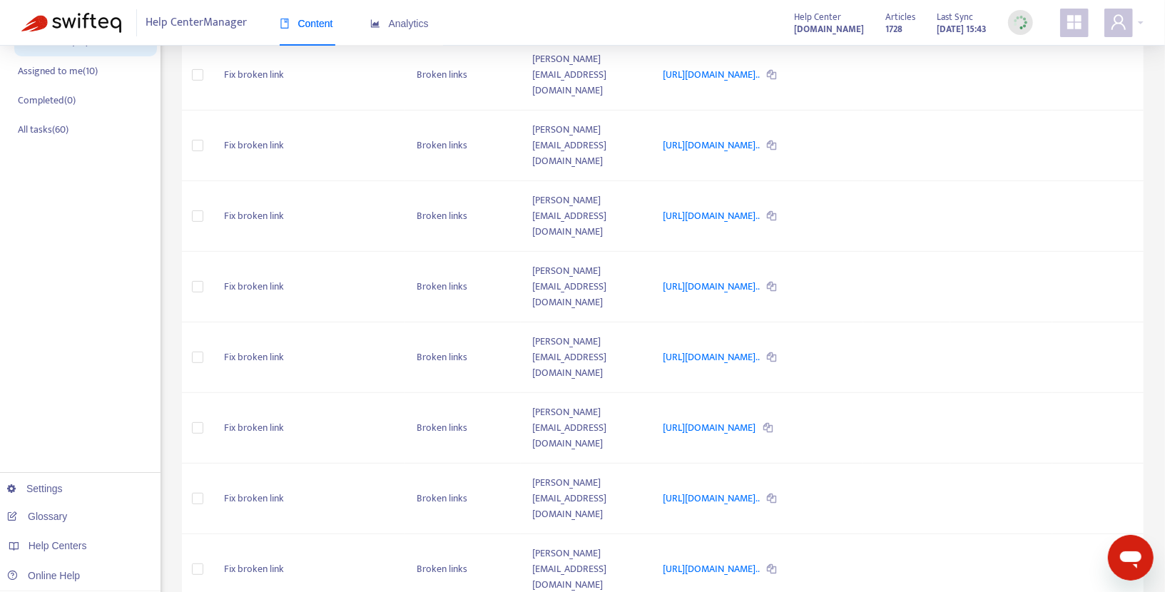
scroll to position [275, 0]
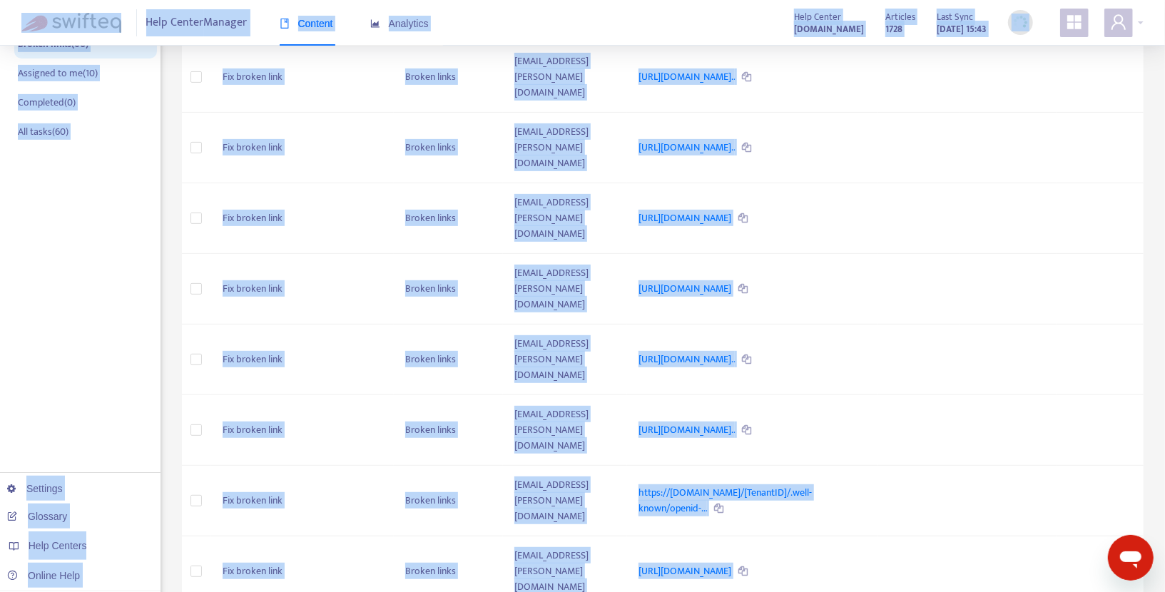
click at [1117, 460] on div "Broken links Getting started with tasks + Add task Complete Assign Delete + Add…" at bounding box center [662, 227] width 961 height 871
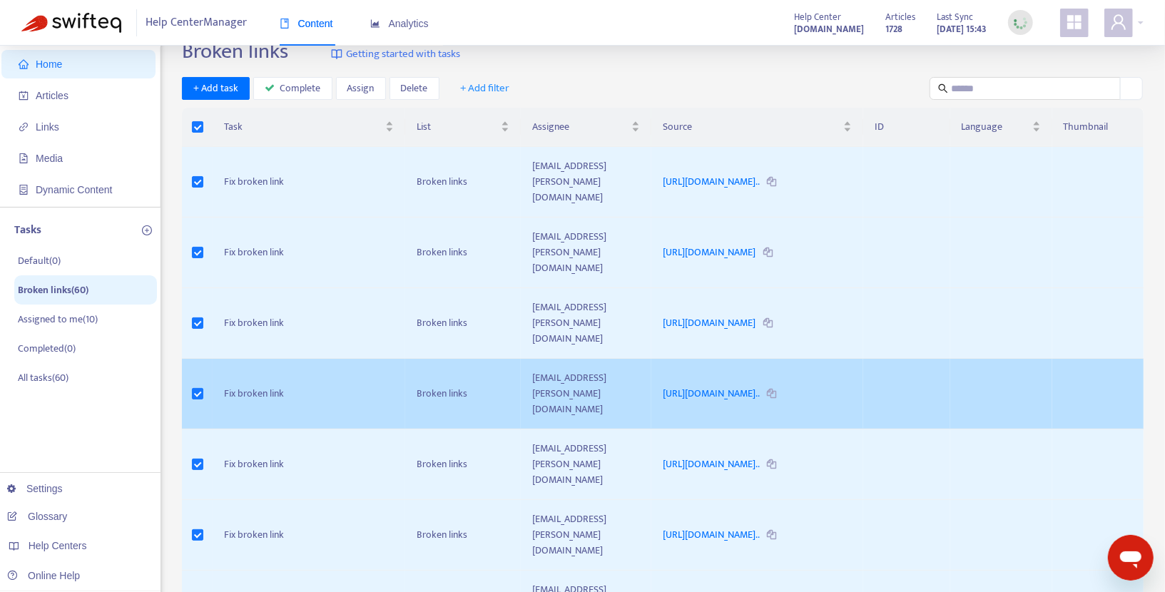
scroll to position [0, 0]
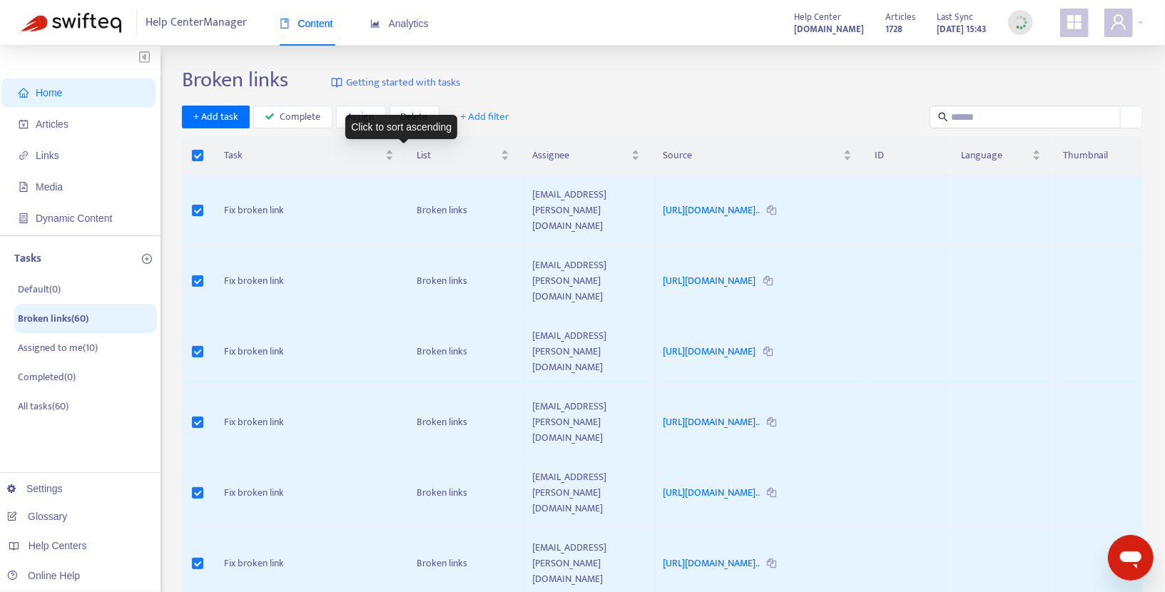
click at [370, 126] on div "Click to sort ascending" at bounding box center [401, 127] width 112 height 24
click at [354, 117] on span "Assign" at bounding box center [360, 117] width 27 height 16
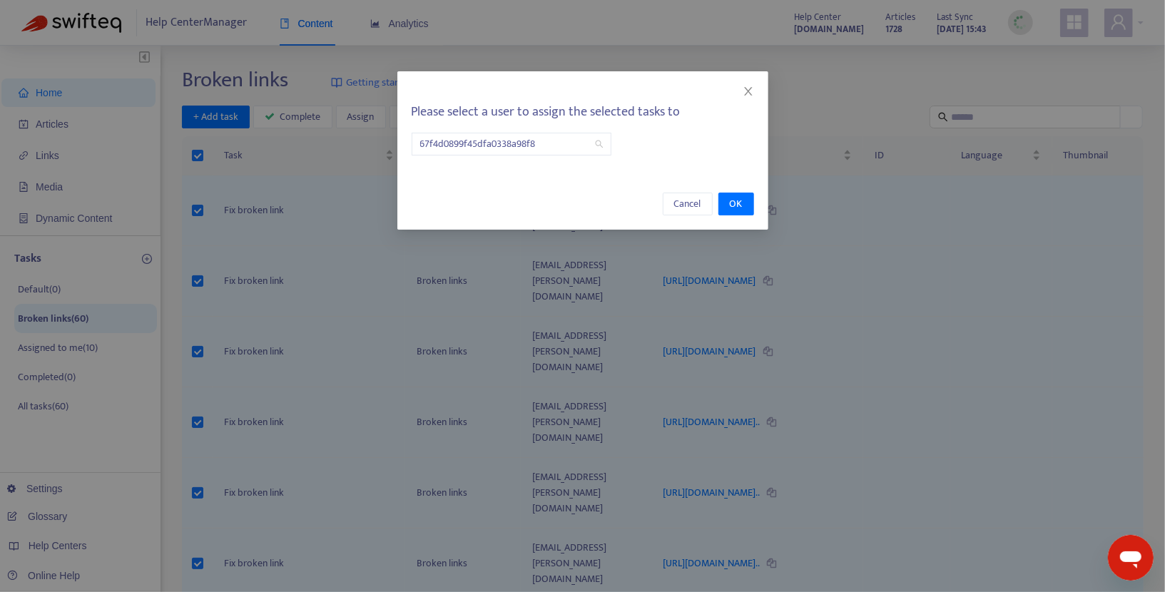
click at [537, 158] on div "Please select a user to assign the selected tasks to 67f4d0899f45dfa0338a98f8" at bounding box center [582, 120] width 371 height 98
click at [588, 148] on span "67f4d0899f45dfa0338a98f8" at bounding box center [511, 143] width 183 height 21
click at [597, 144] on icon "search" at bounding box center [599, 144] width 9 height 9
click at [745, 86] on icon "close" at bounding box center [747, 91] width 11 height 11
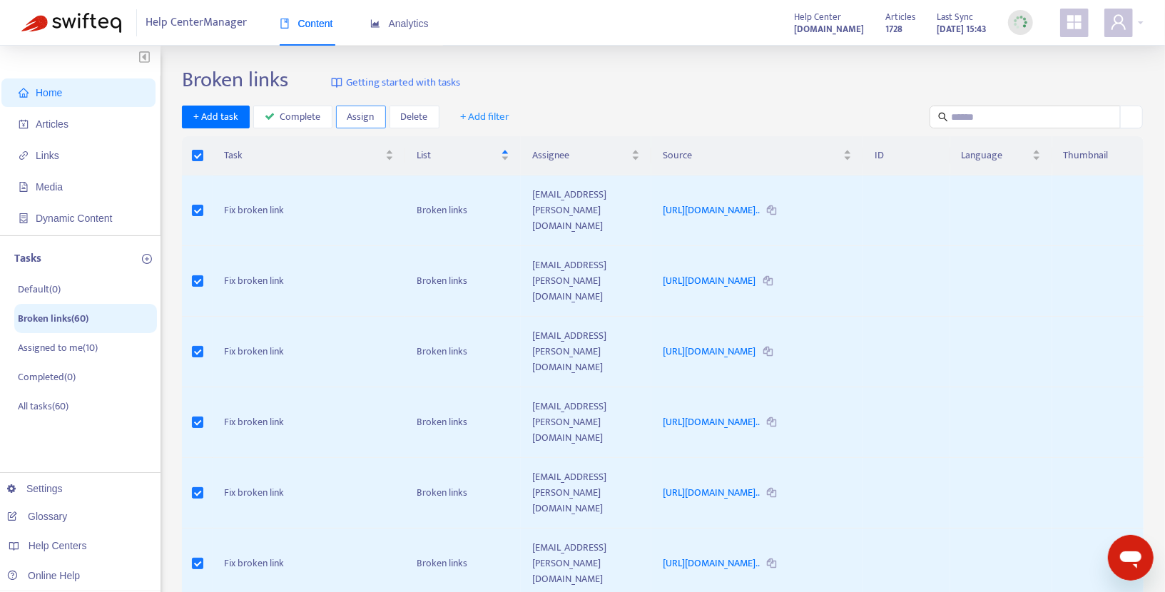
click at [353, 111] on span "Assign" at bounding box center [360, 117] width 27 height 16
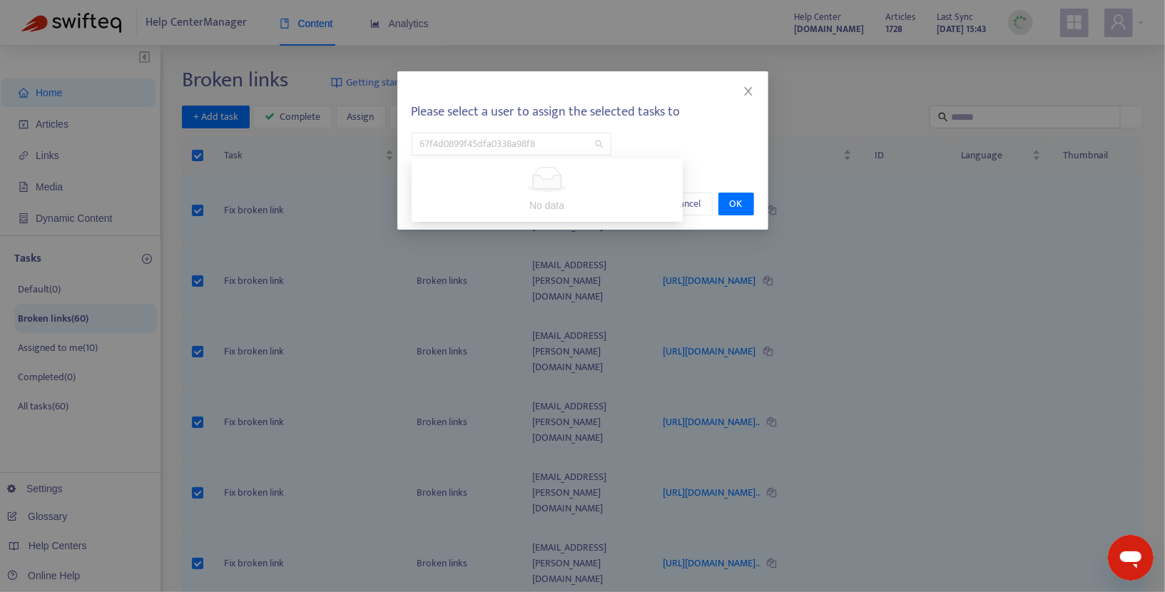
drag, startPoint x: 547, startPoint y: 144, endPoint x: 354, endPoint y: 143, distance: 193.3
click at [354, 144] on div "Please select a user to assign the selected tasks to 67f4d0899f45dfa0338a98f8 C…" at bounding box center [582, 296] width 1165 height 592
click at [516, 142] on span "67f4d0899f45dfa0338a98f8" at bounding box center [511, 143] width 183 height 21
click at [539, 142] on span "67f4d0899f45dfa0338a98f8" at bounding box center [511, 143] width 183 height 21
click at [526, 142] on span "67f4d0899f45dfa0338a98f8" at bounding box center [511, 143] width 183 height 21
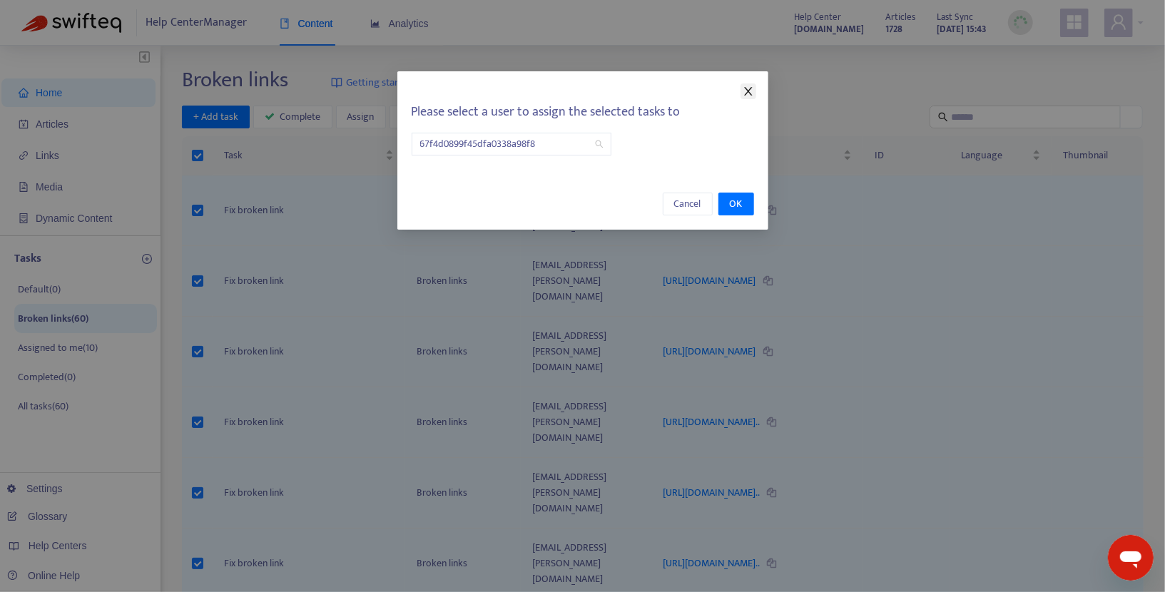
click at [749, 86] on icon "close" at bounding box center [747, 91] width 11 height 11
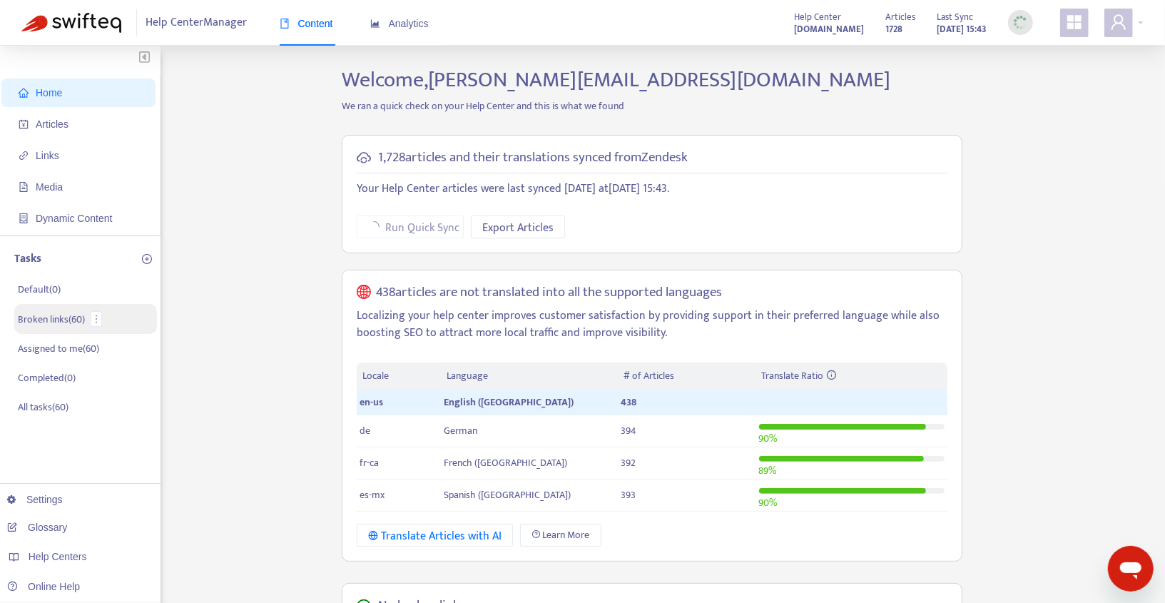
click at [54, 322] on p "Broken links ( 60 )" at bounding box center [51, 319] width 67 height 15
